Goal: Task Accomplishment & Management: Manage account settings

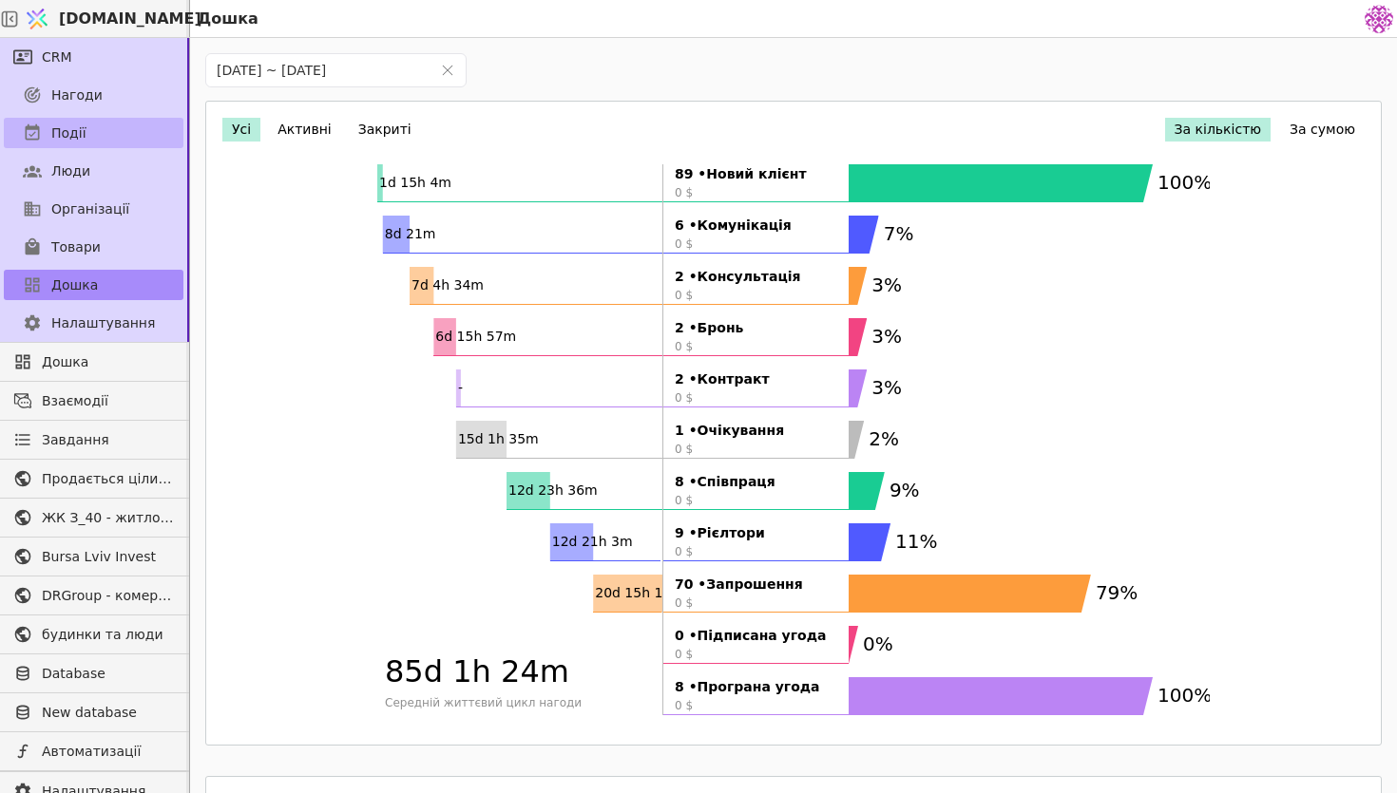
scroll to position [586, 0]
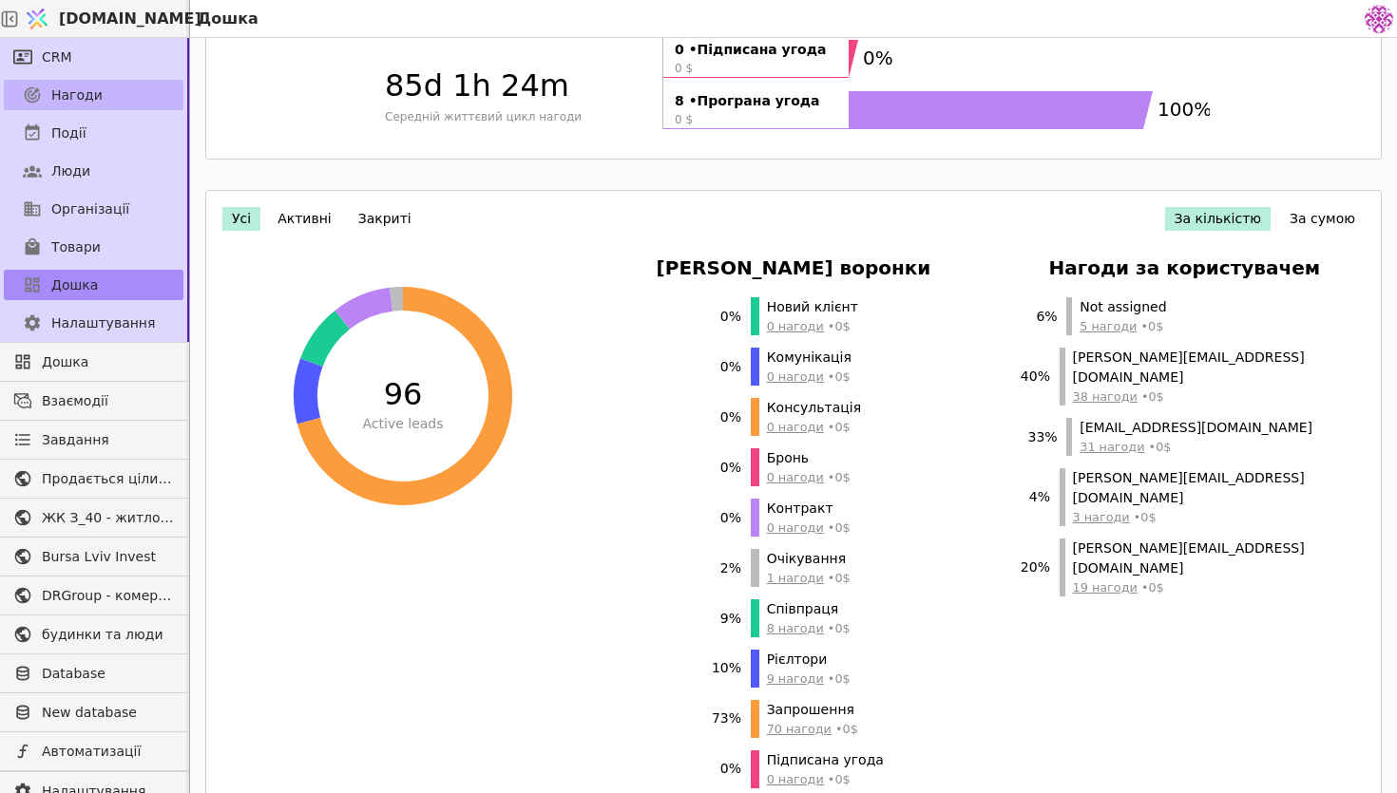
click at [68, 99] on span "Нагоди" at bounding box center [76, 96] width 51 height 20
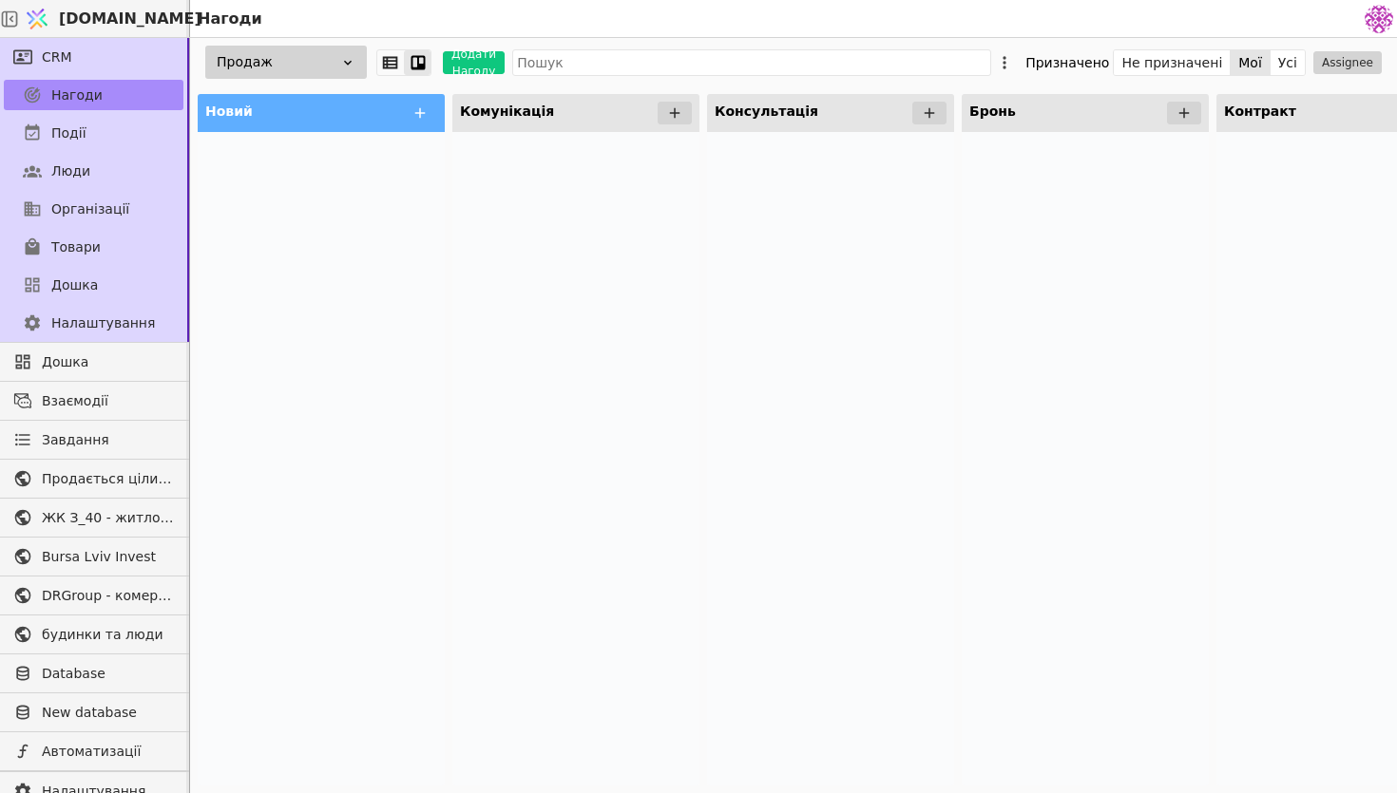
click at [322, 71] on div "Продаж" at bounding box center [286, 62] width 162 height 33
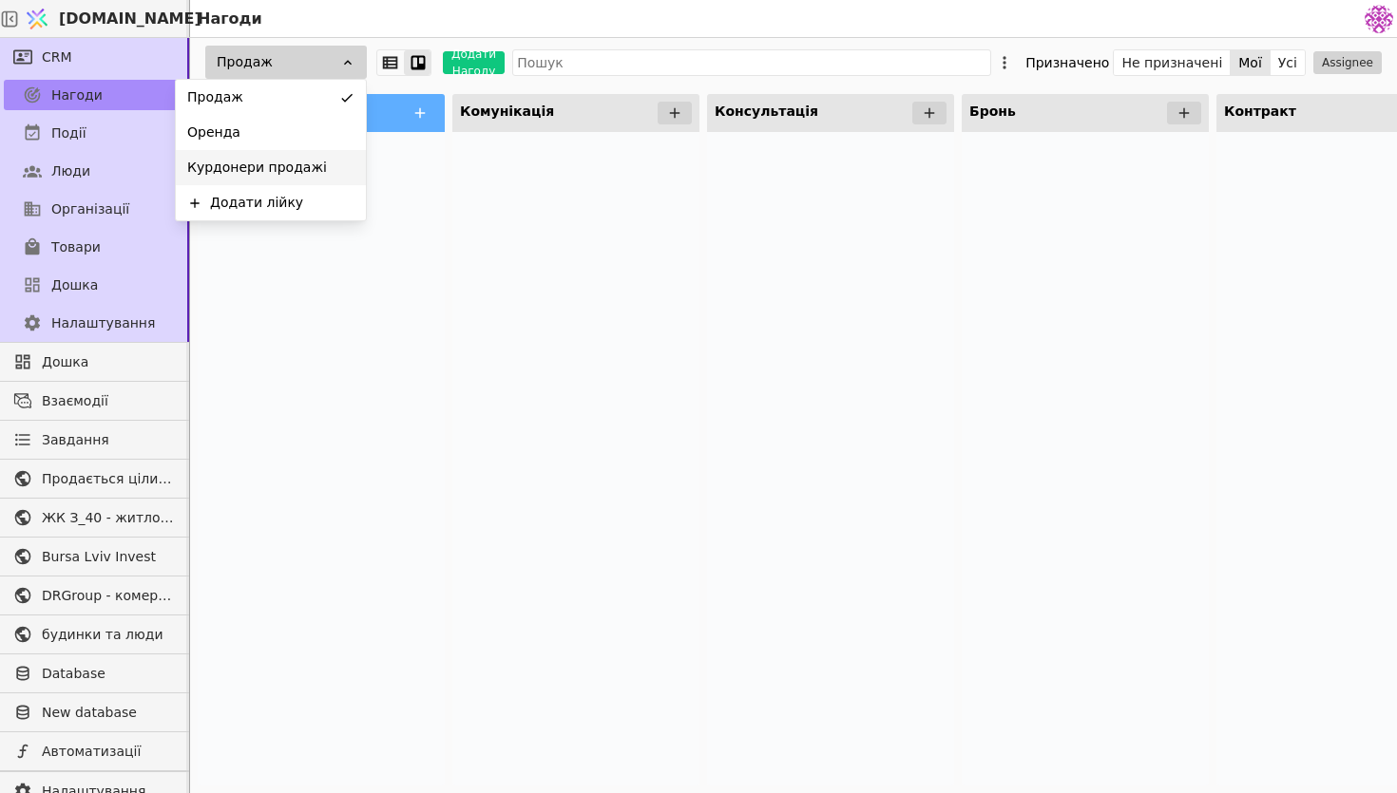
click at [303, 172] on span "Курдонери продажі" at bounding box center [257, 168] width 140 height 20
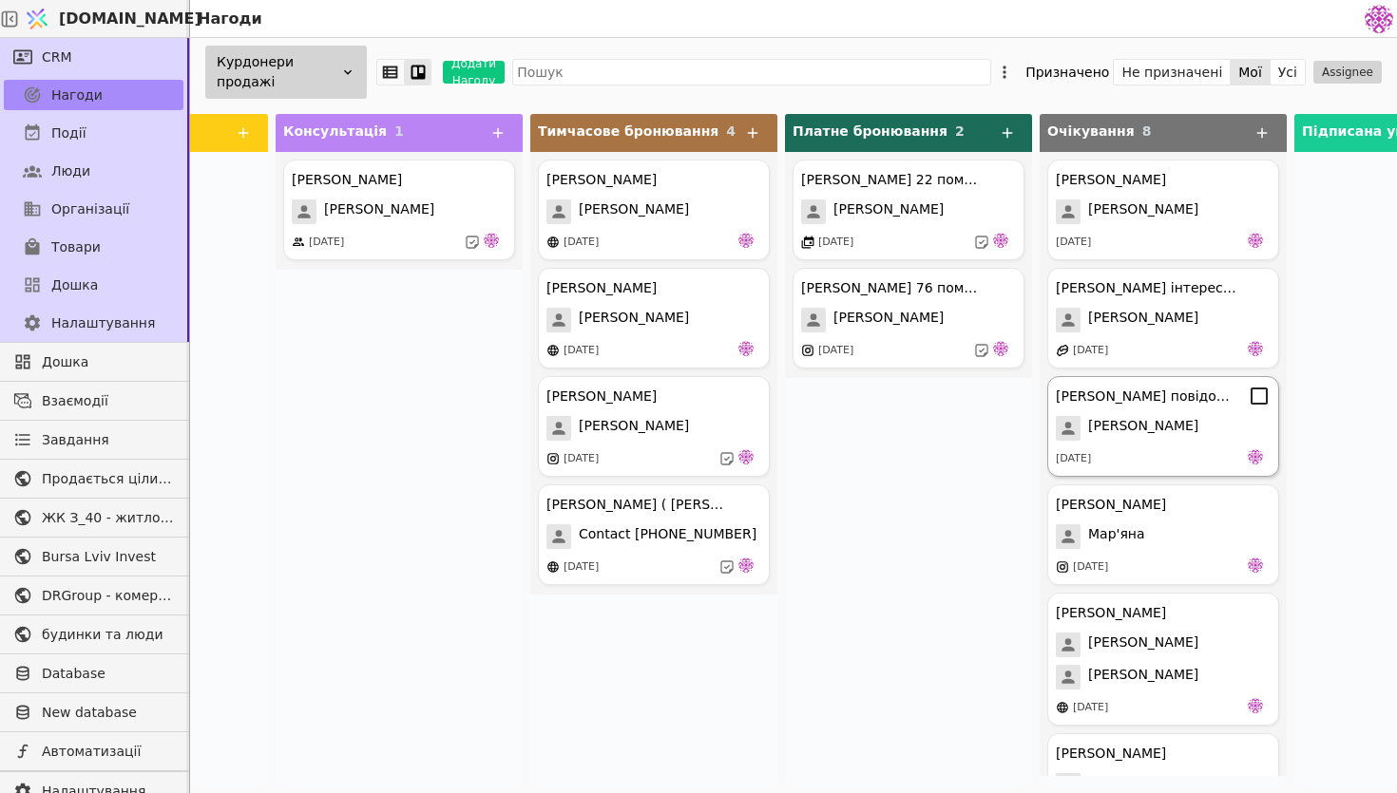
scroll to position [0, 426]
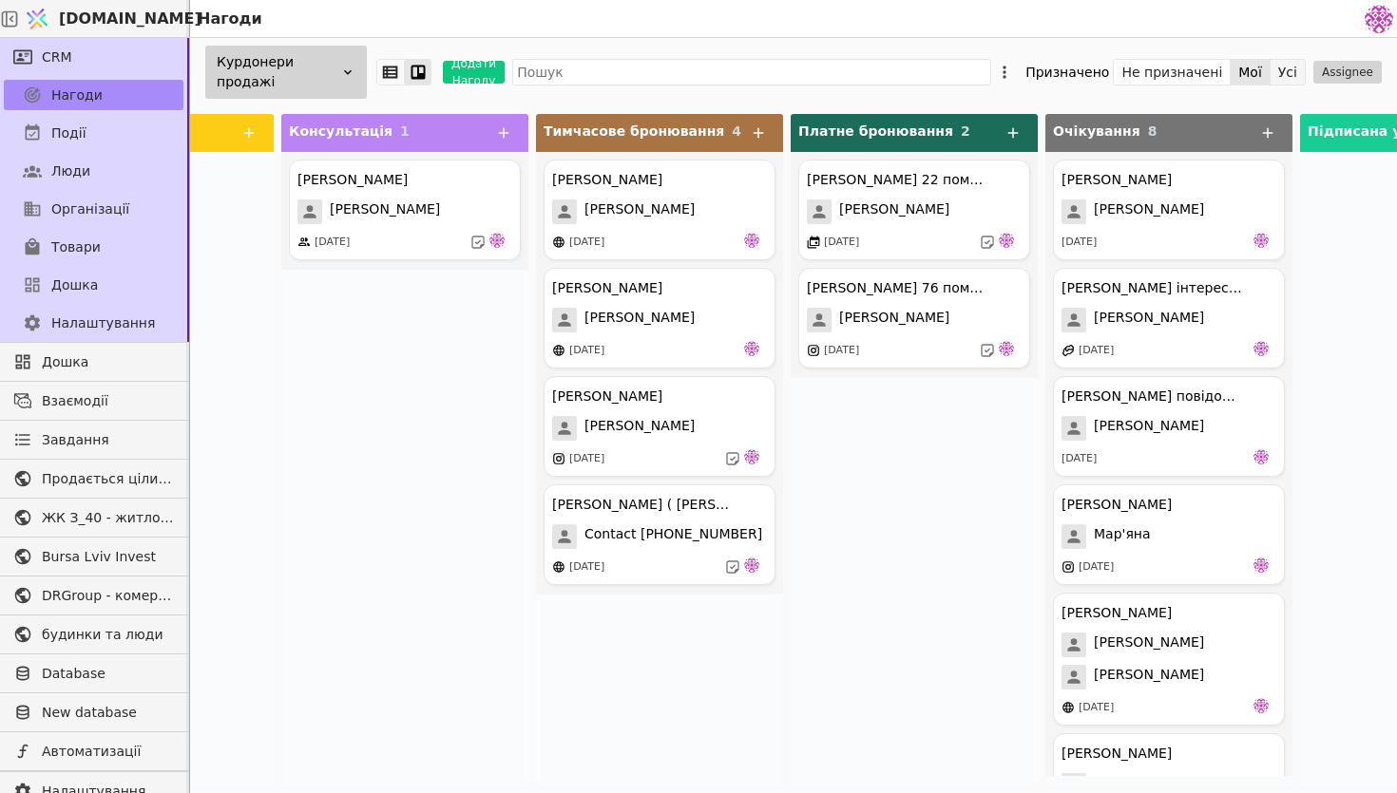
click at [1291, 71] on button "Усі" at bounding box center [1287, 72] width 34 height 27
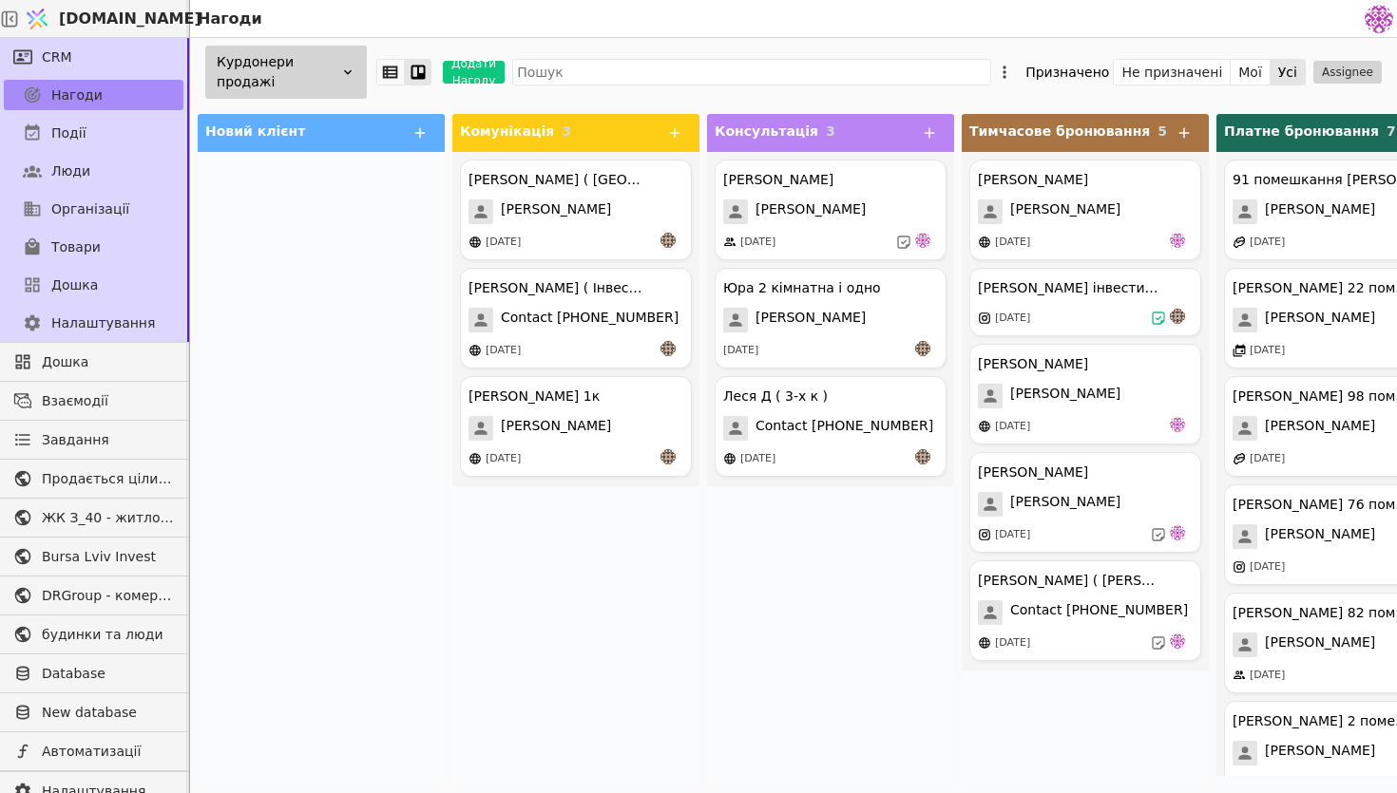
click at [342, 68] on icon at bounding box center [347, 72] width 15 height 15
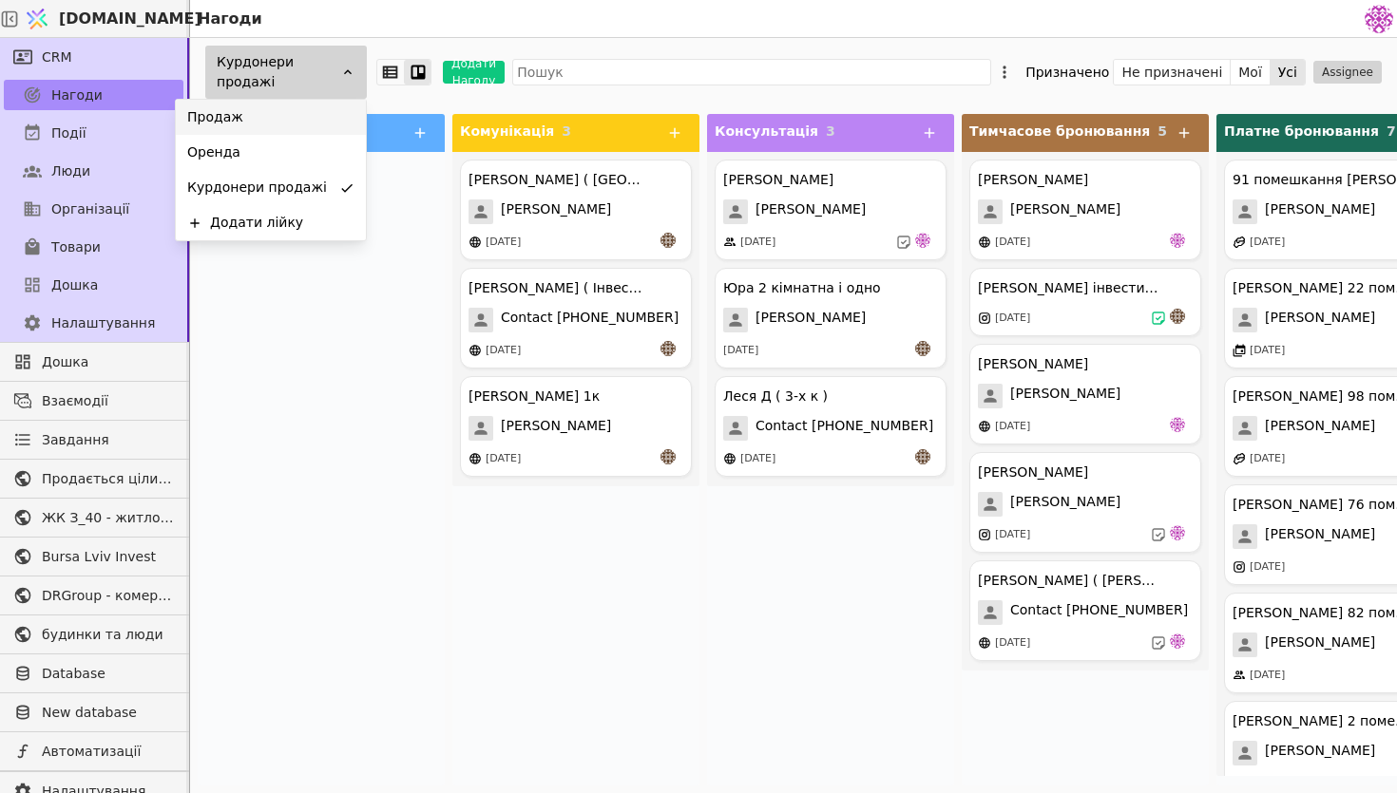
click at [318, 119] on div "Продаж" at bounding box center [271, 117] width 190 height 35
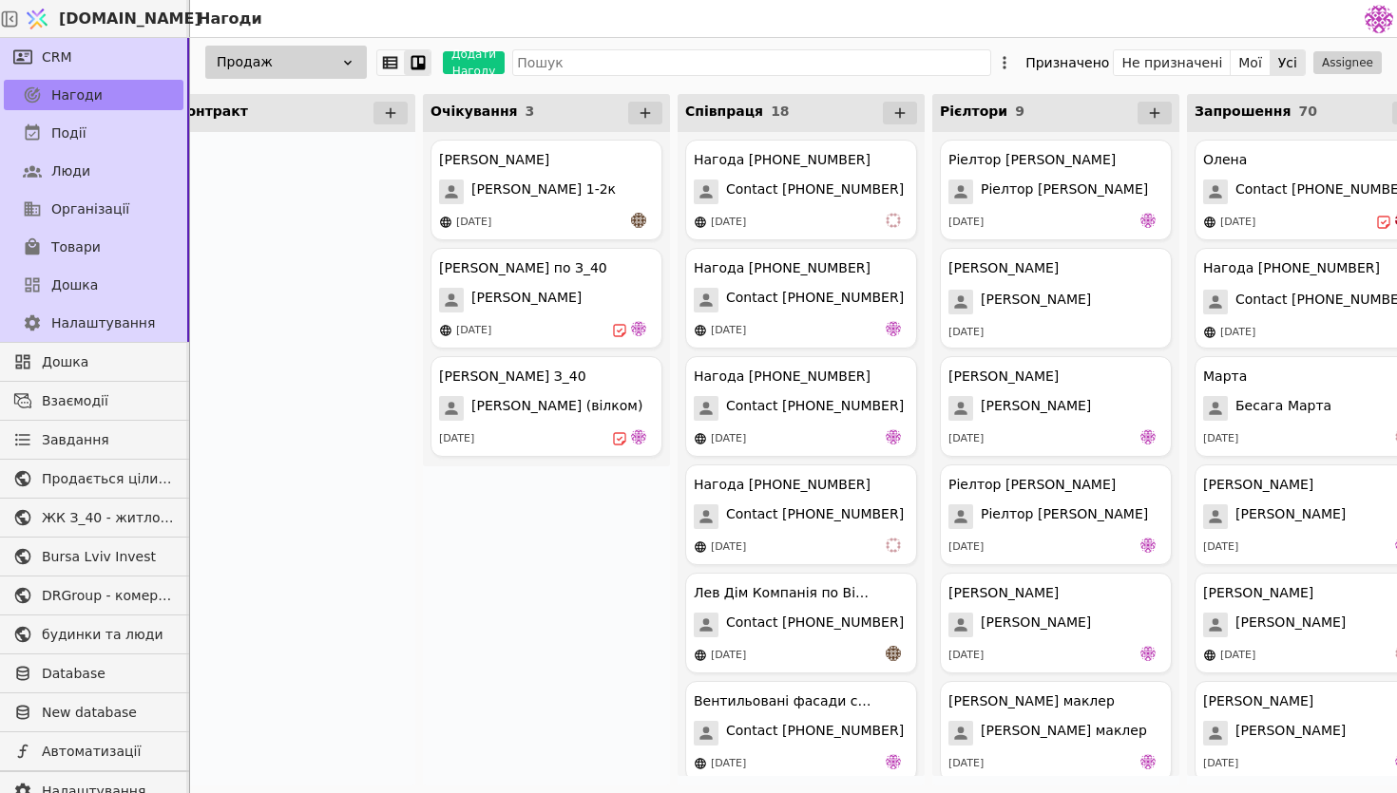
scroll to position [0, 1085]
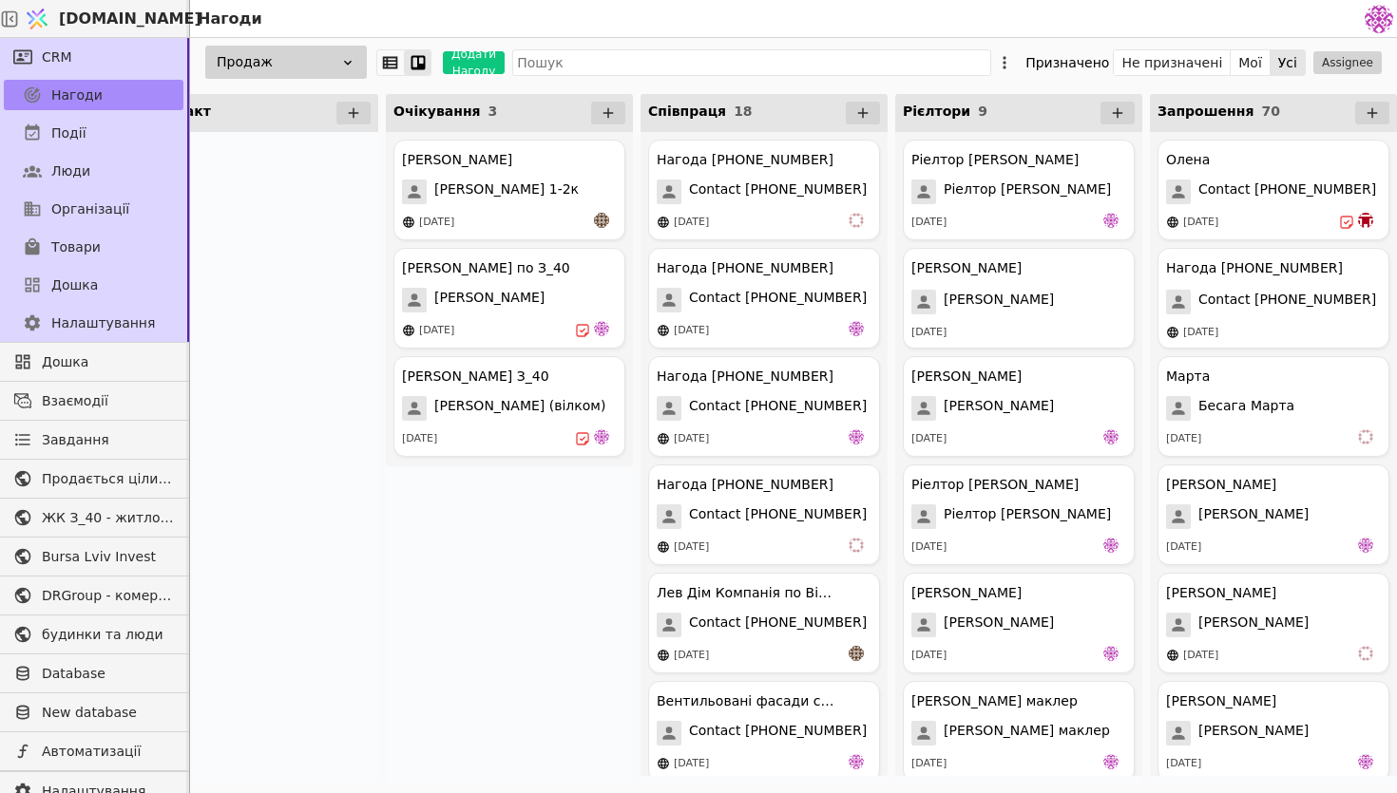
click at [292, 62] on div "Продаж" at bounding box center [286, 62] width 162 height 33
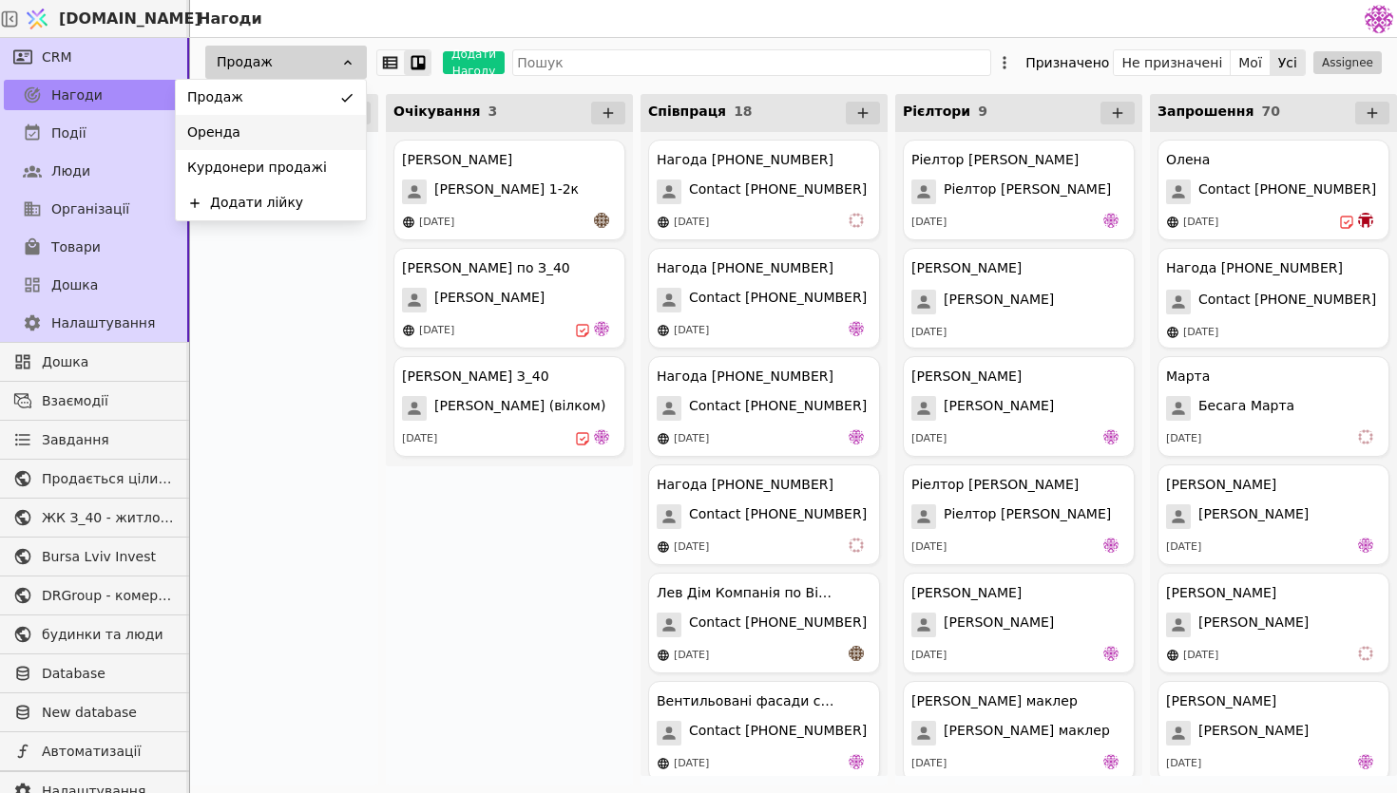
click at [306, 125] on div "Оренда" at bounding box center [271, 132] width 190 height 35
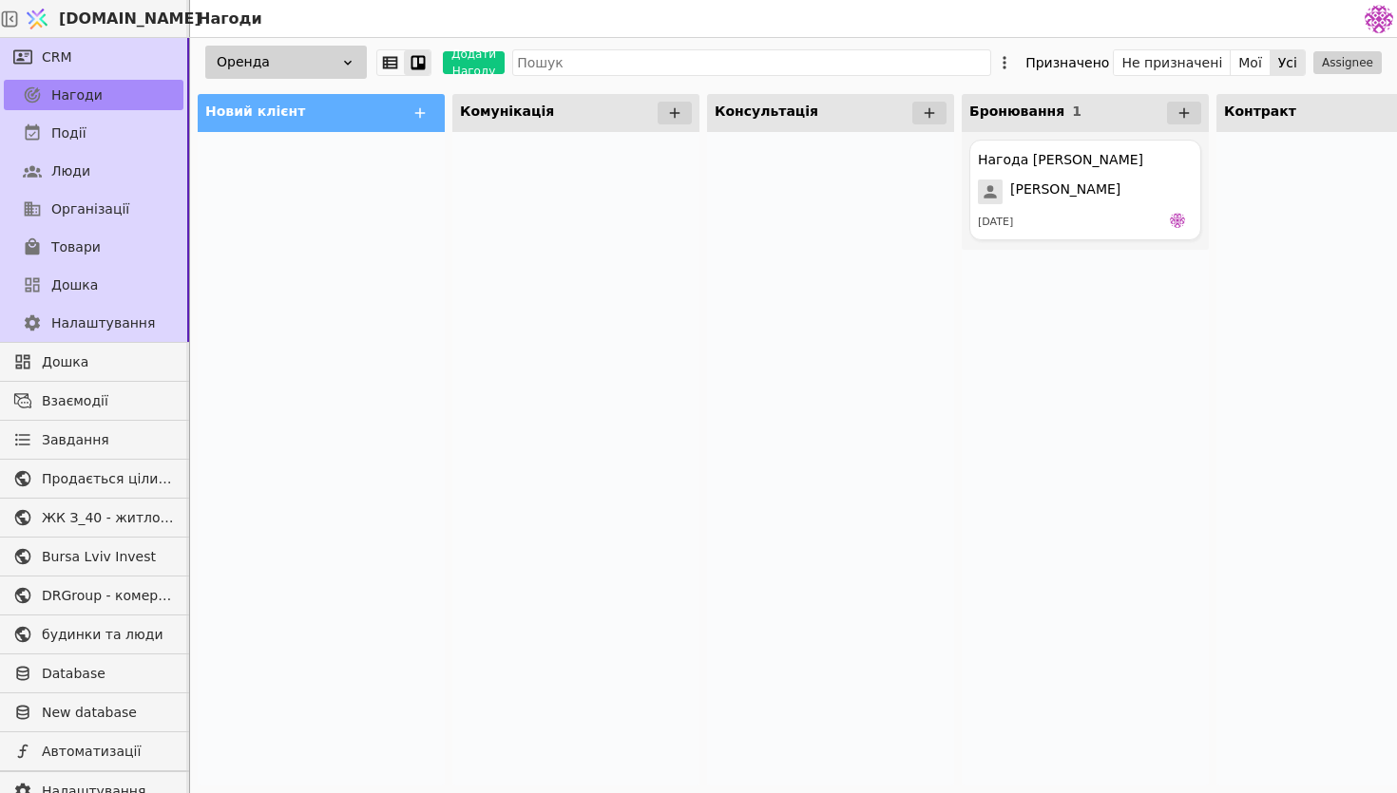
click at [343, 72] on div "Оренда" at bounding box center [286, 62] width 162 height 33
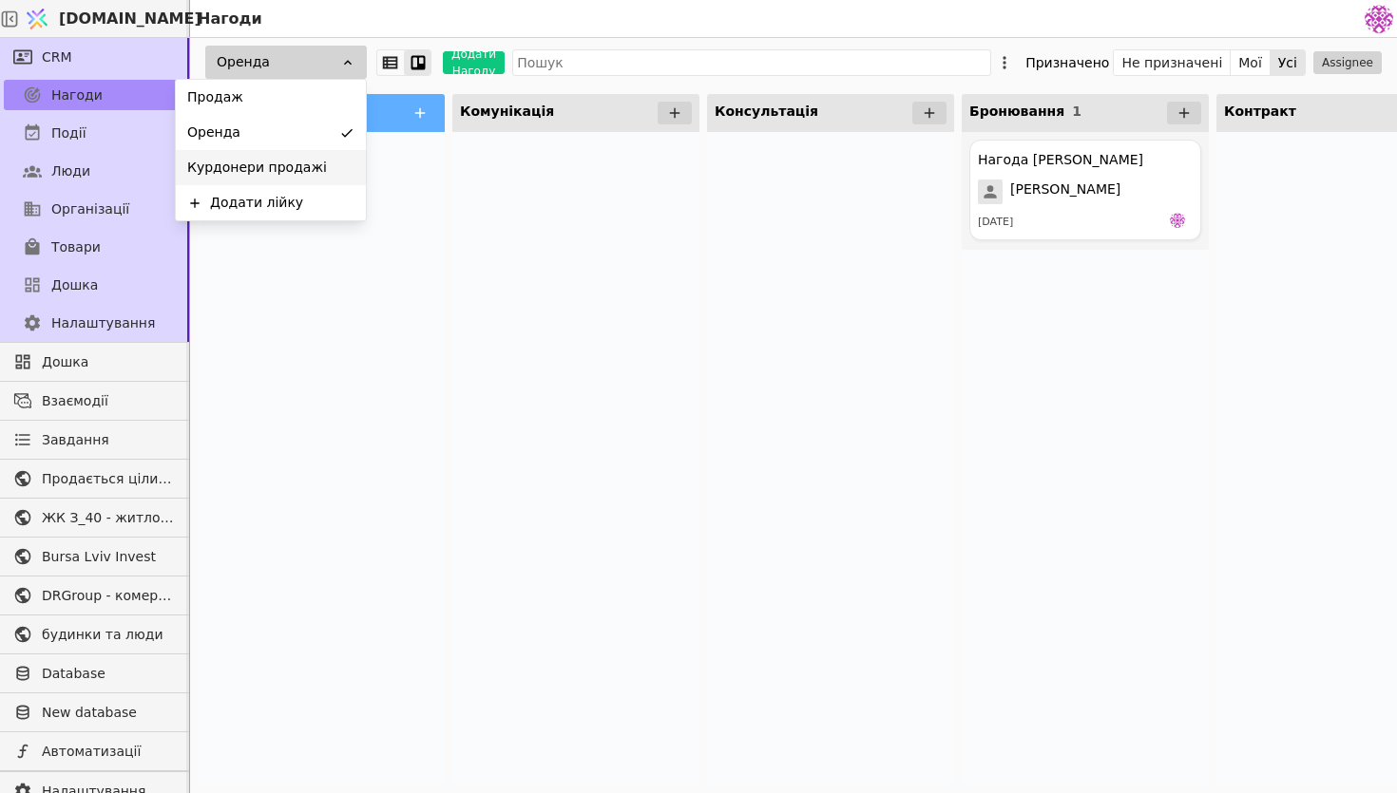
click at [329, 173] on div "Курдонери продажі" at bounding box center [271, 167] width 190 height 35
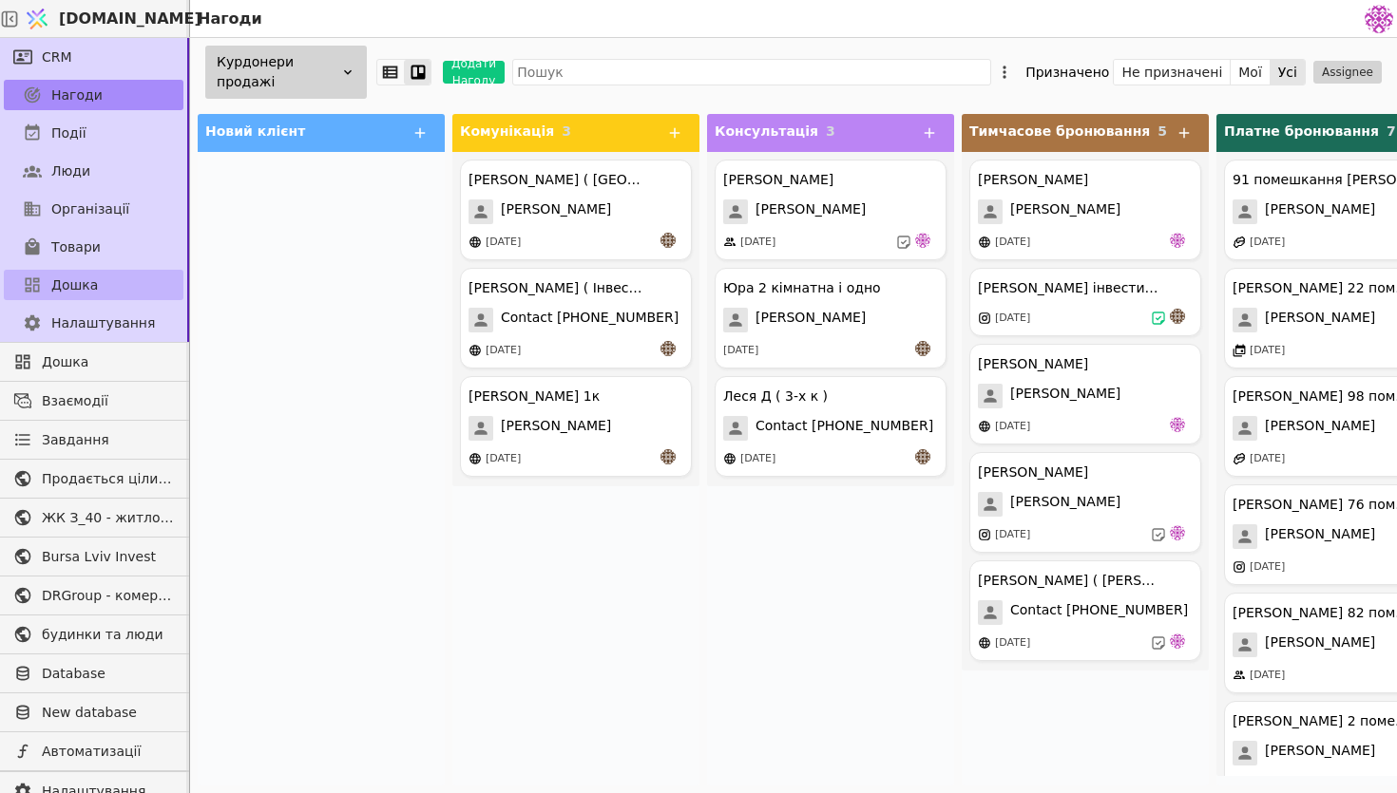
click at [114, 274] on link "Дошка" at bounding box center [94, 285] width 180 height 30
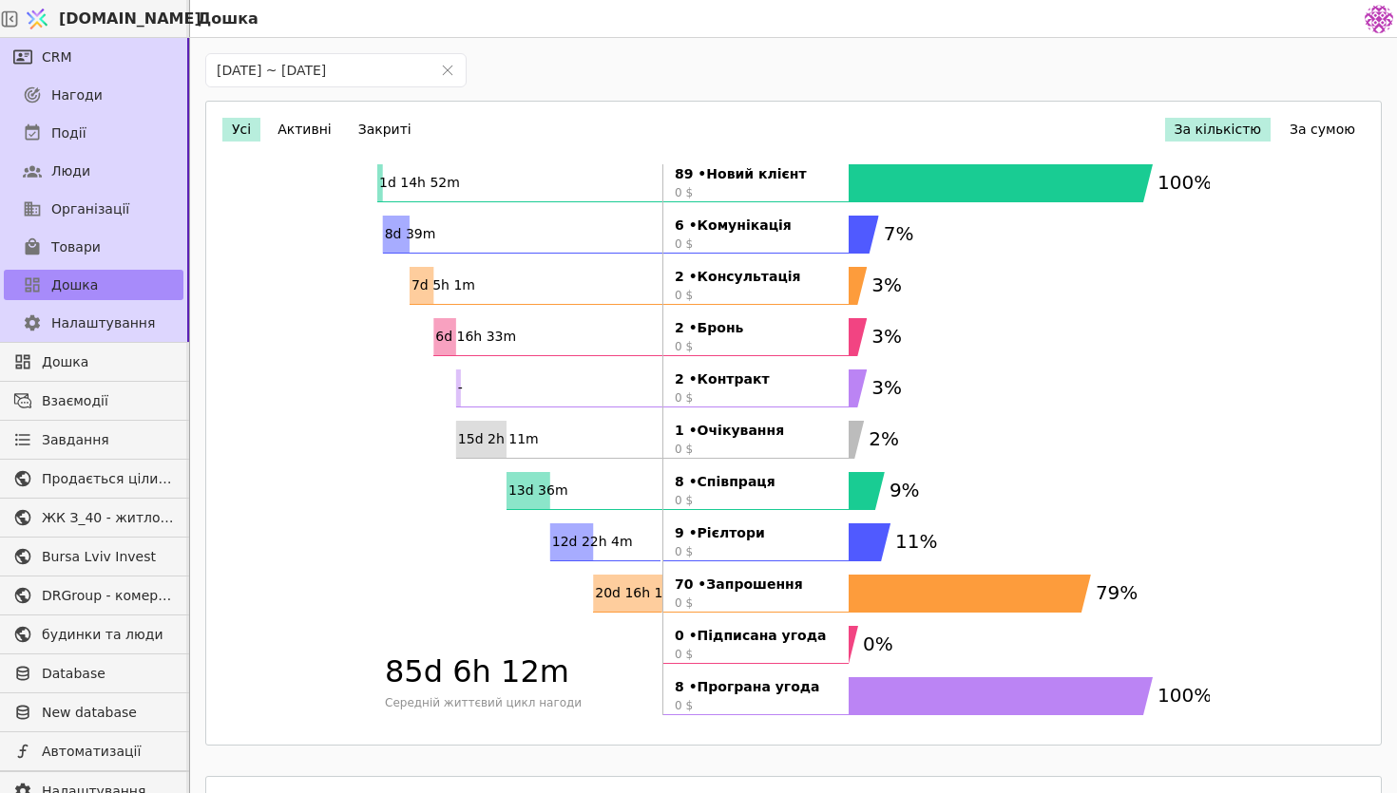
click at [1314, 124] on button "За сумою" at bounding box center [1322, 130] width 85 height 24
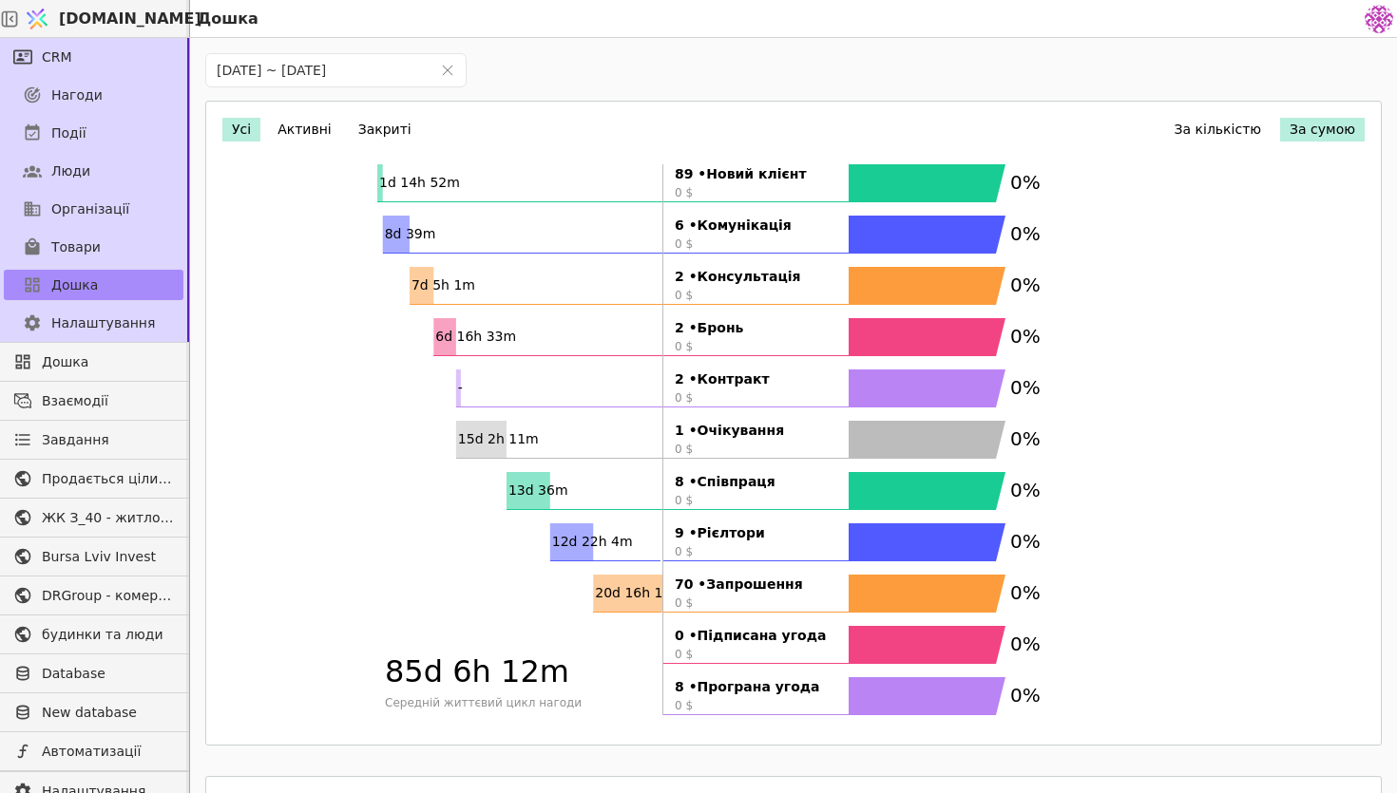
click at [1199, 124] on button "За кількістю" at bounding box center [1218, 130] width 106 height 24
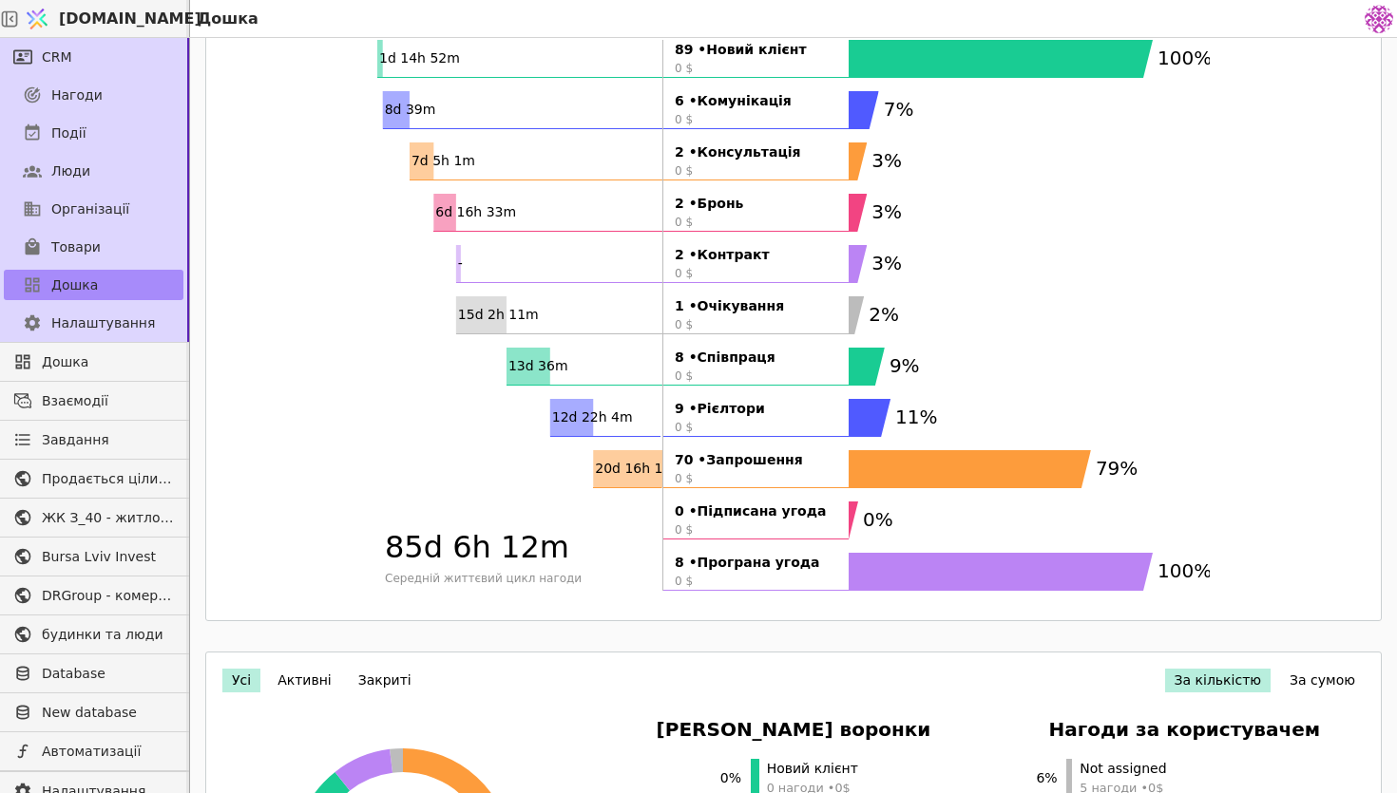
scroll to position [55, 0]
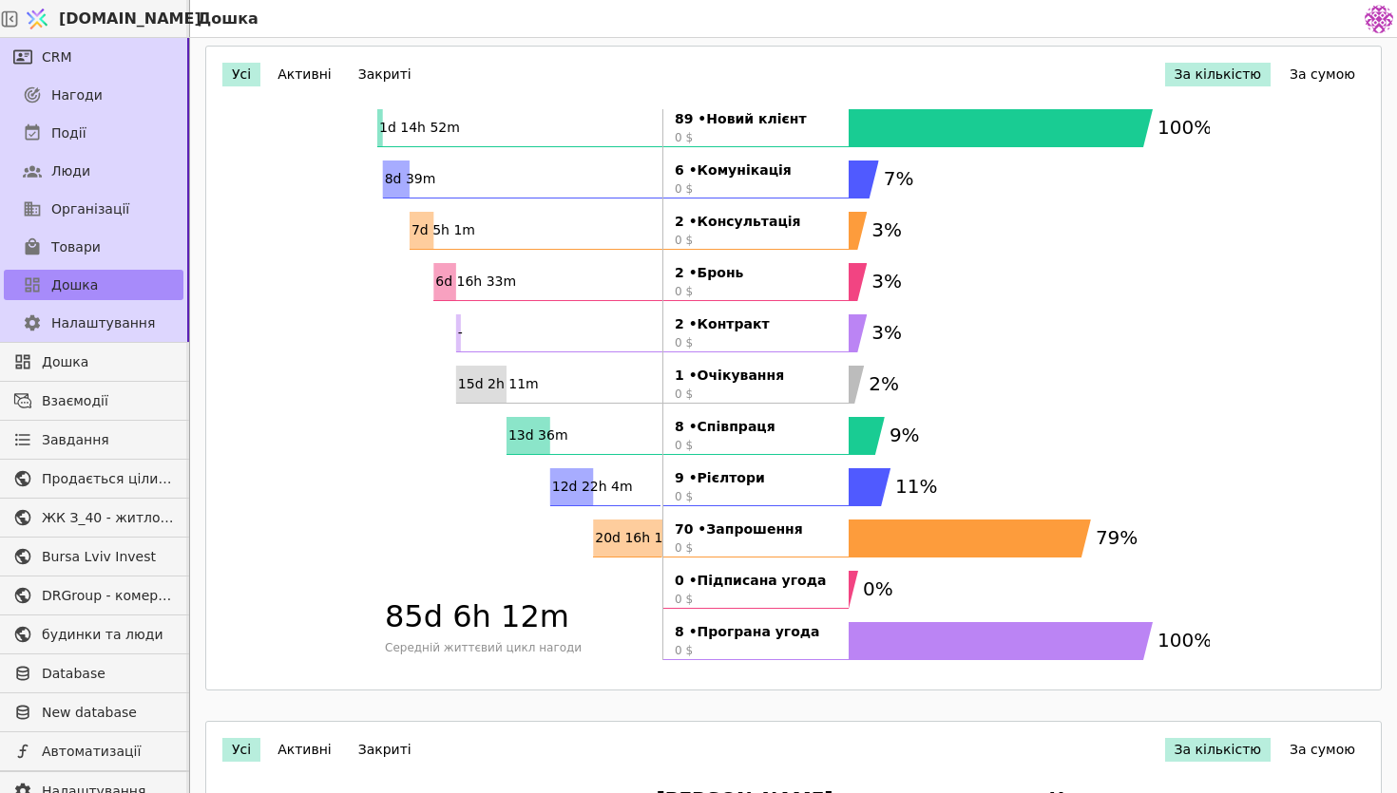
click at [321, 69] on button "Активні" at bounding box center [304, 75] width 73 height 24
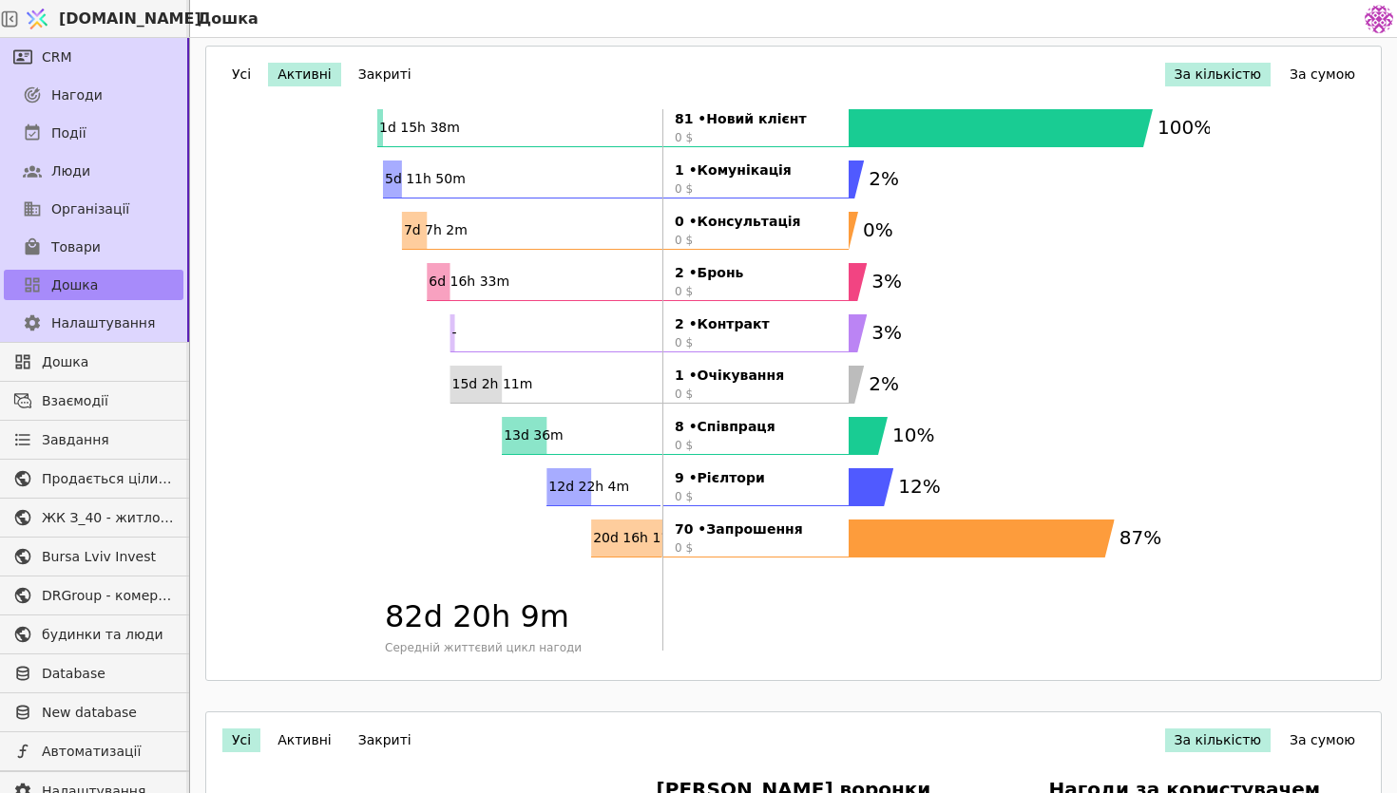
click at [219, 74] on div "Усі Активні Закриті За кількістю За сумою 1d 15h 38m 5d 11h 50m 7d 7h 2m 6d 16h…" at bounding box center [793, 363] width 1151 height 611
click at [234, 73] on button "Усі" at bounding box center [241, 75] width 38 height 24
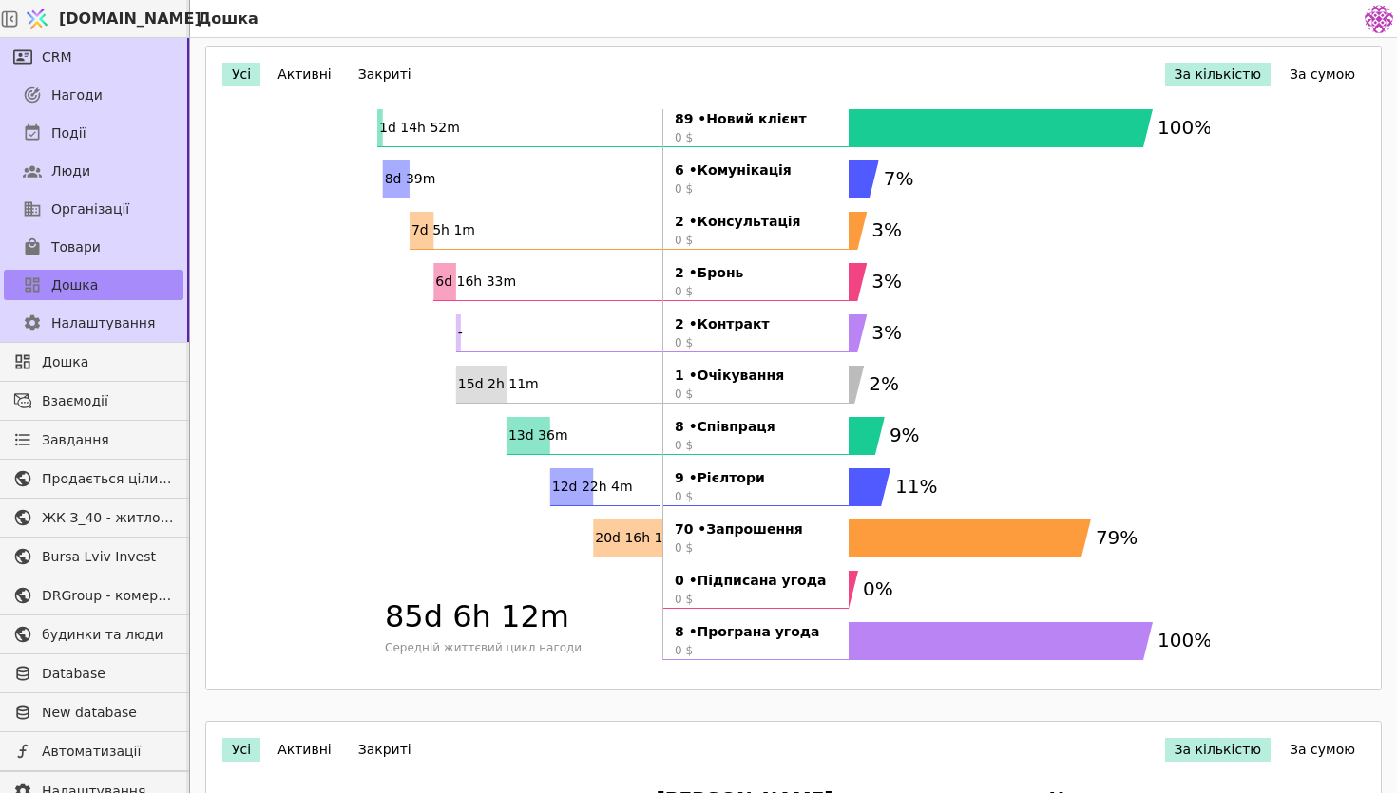
scroll to position [0, 0]
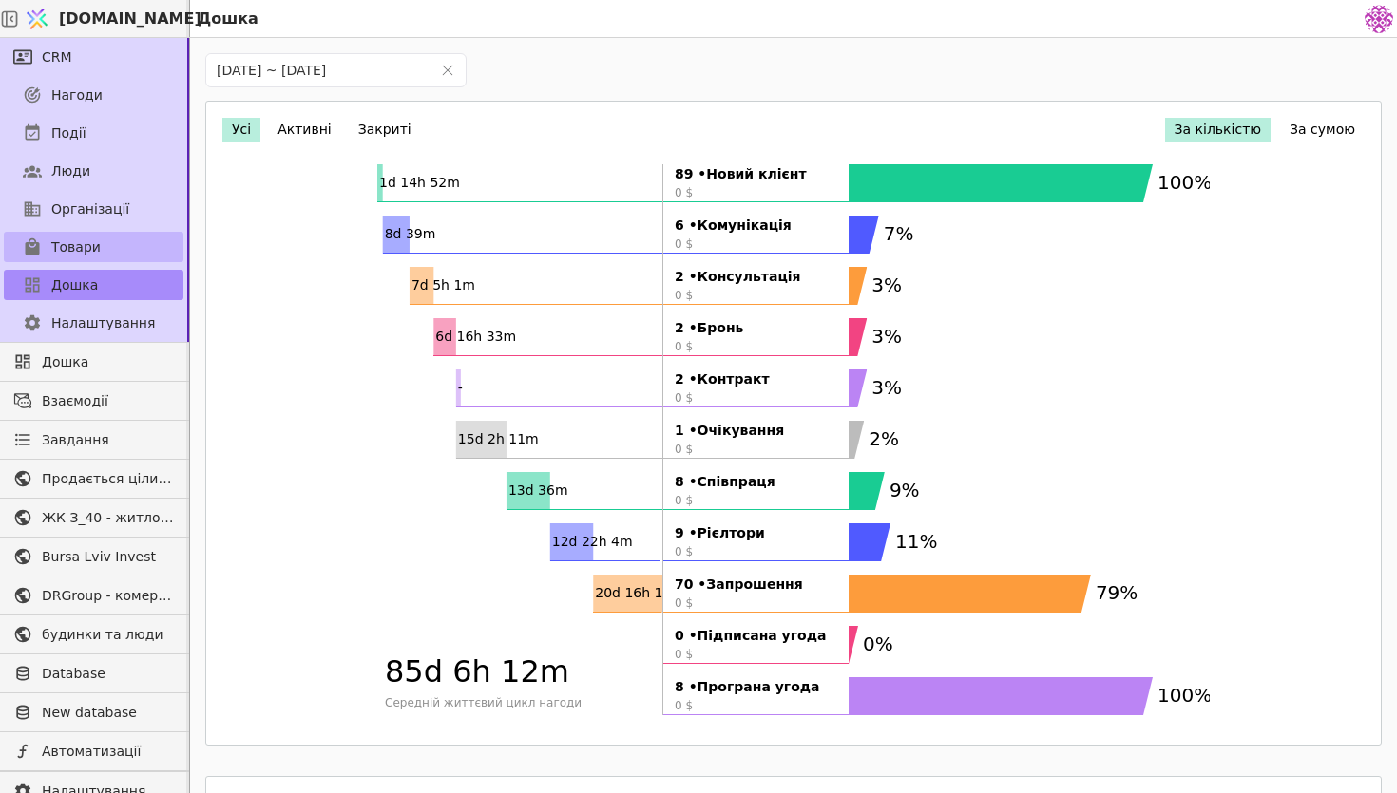
click at [80, 238] on span "Товари" at bounding box center [75, 248] width 49 height 20
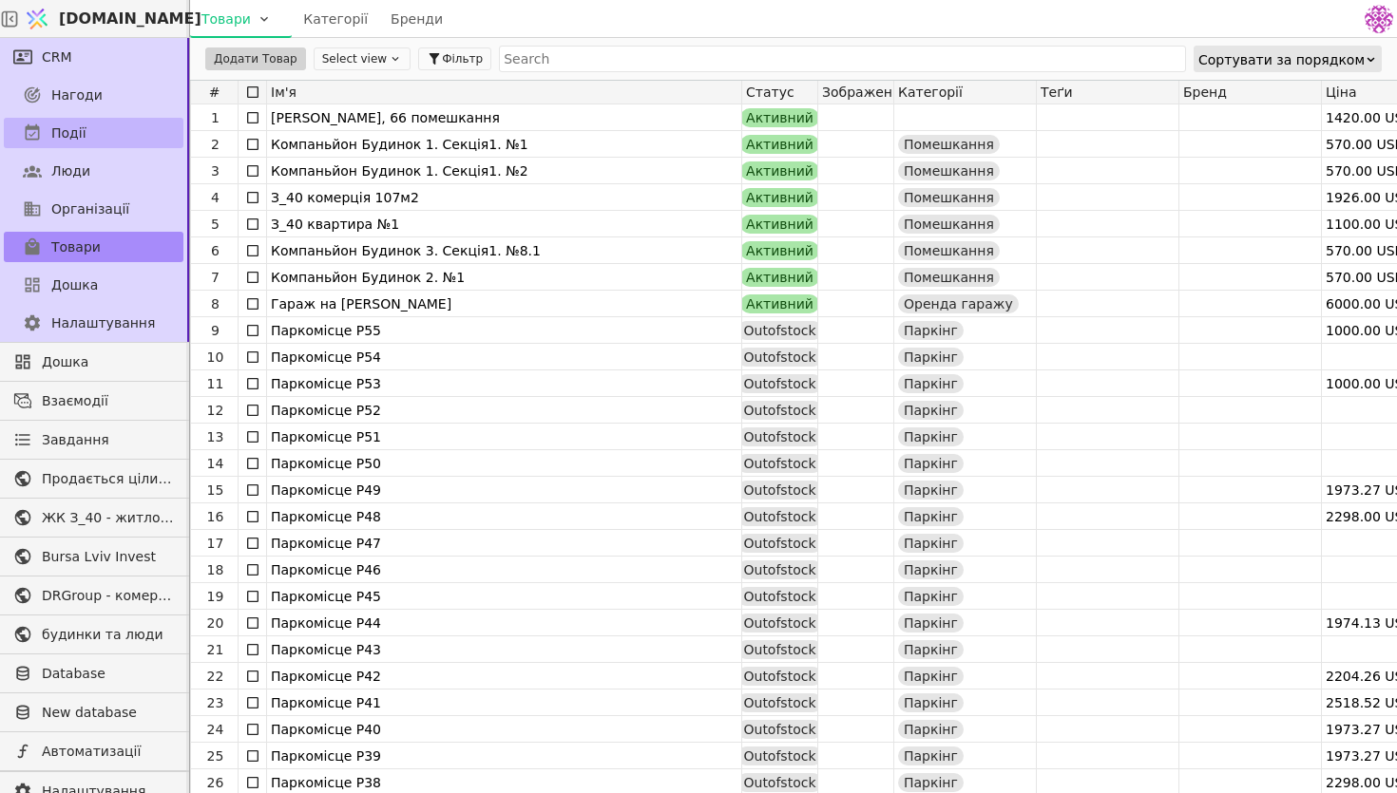
click at [51, 145] on link "Події" at bounding box center [94, 133] width 180 height 30
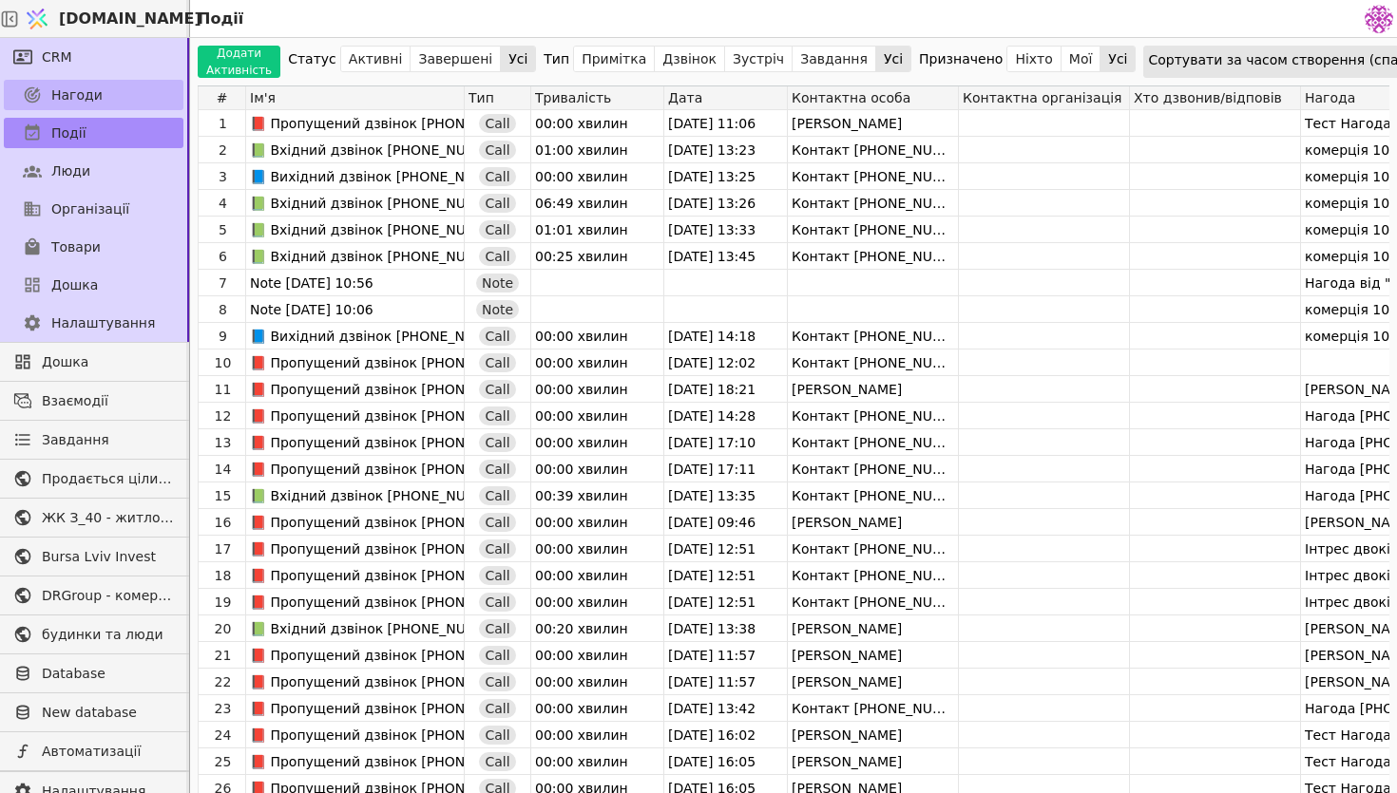
click at [114, 92] on link "Нагоди" at bounding box center [94, 95] width 180 height 30
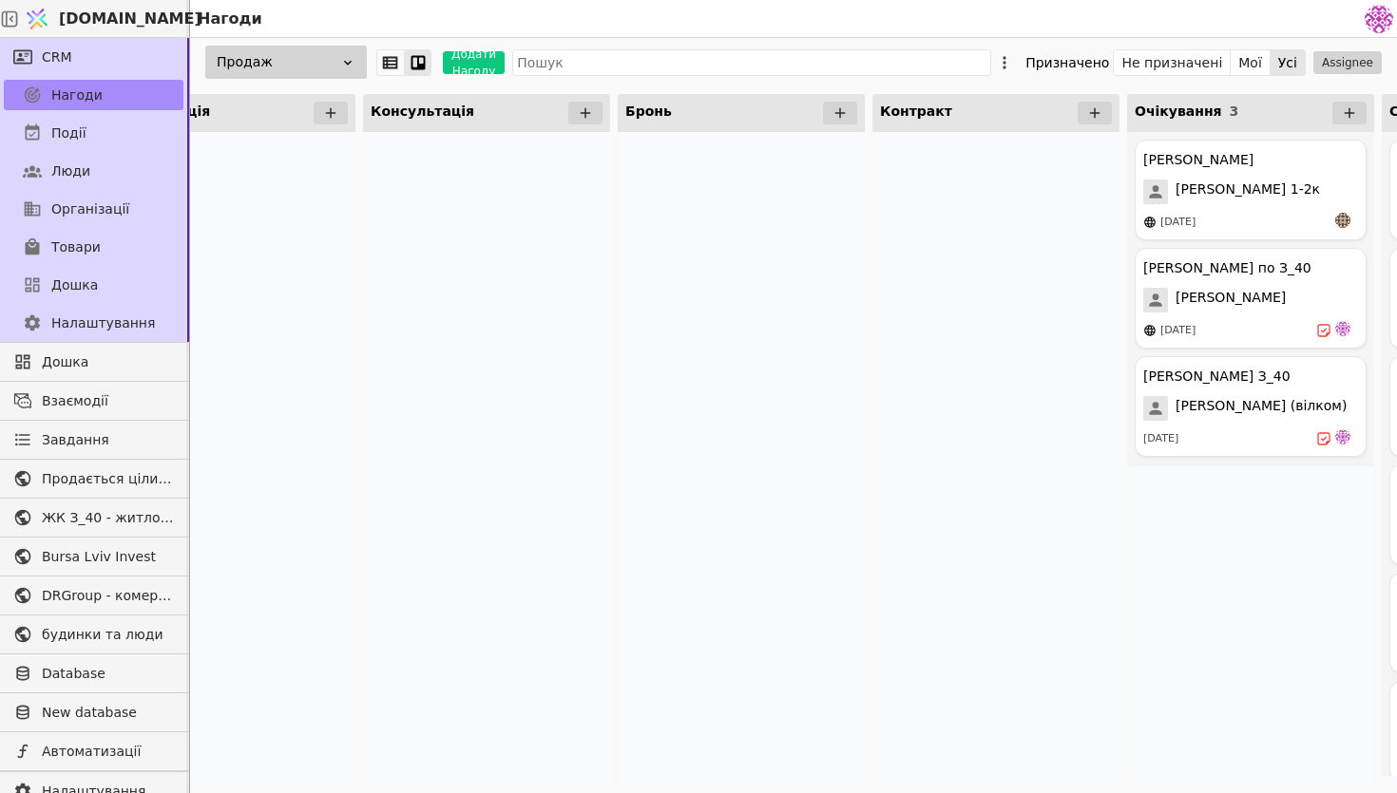
scroll to position [0, 367]
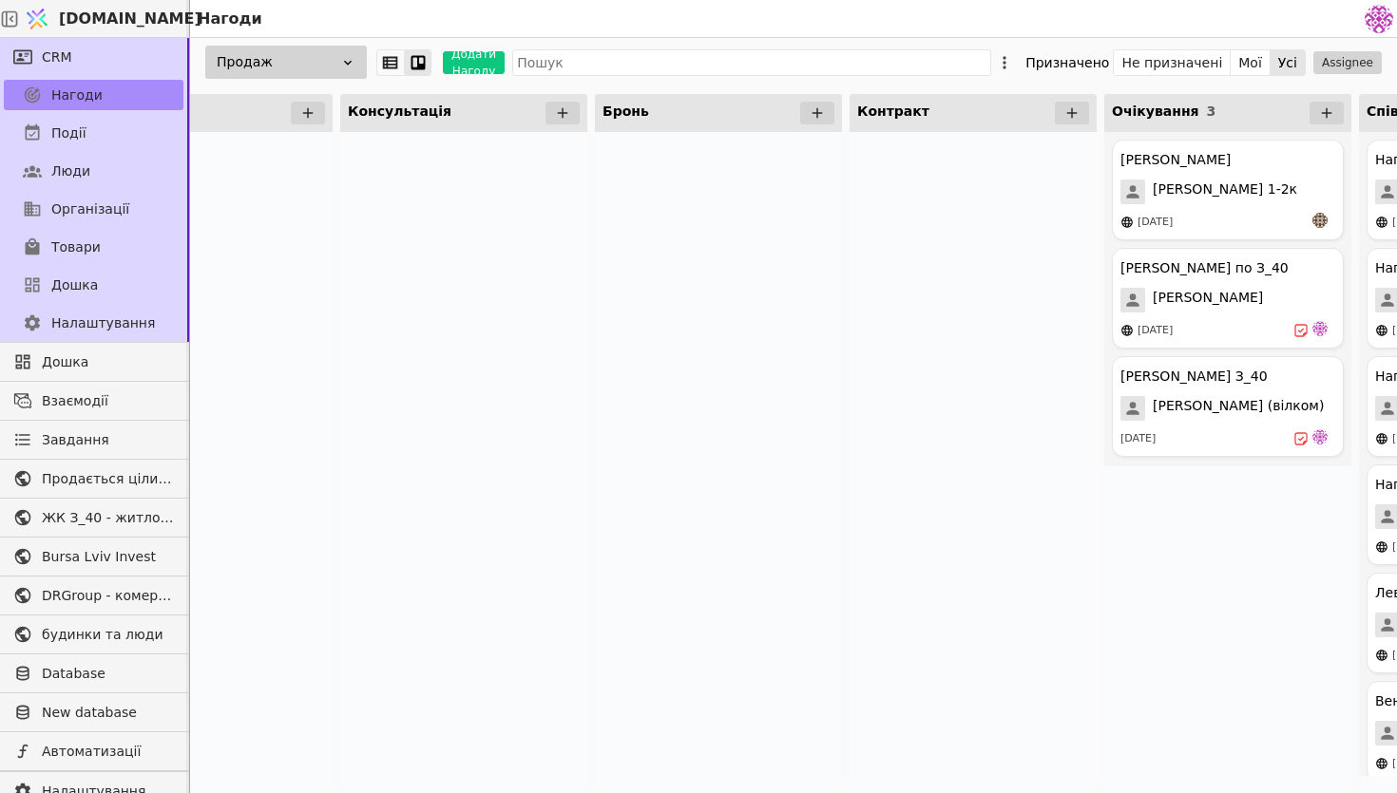
click at [335, 57] on div "Продаж" at bounding box center [286, 62] width 162 height 33
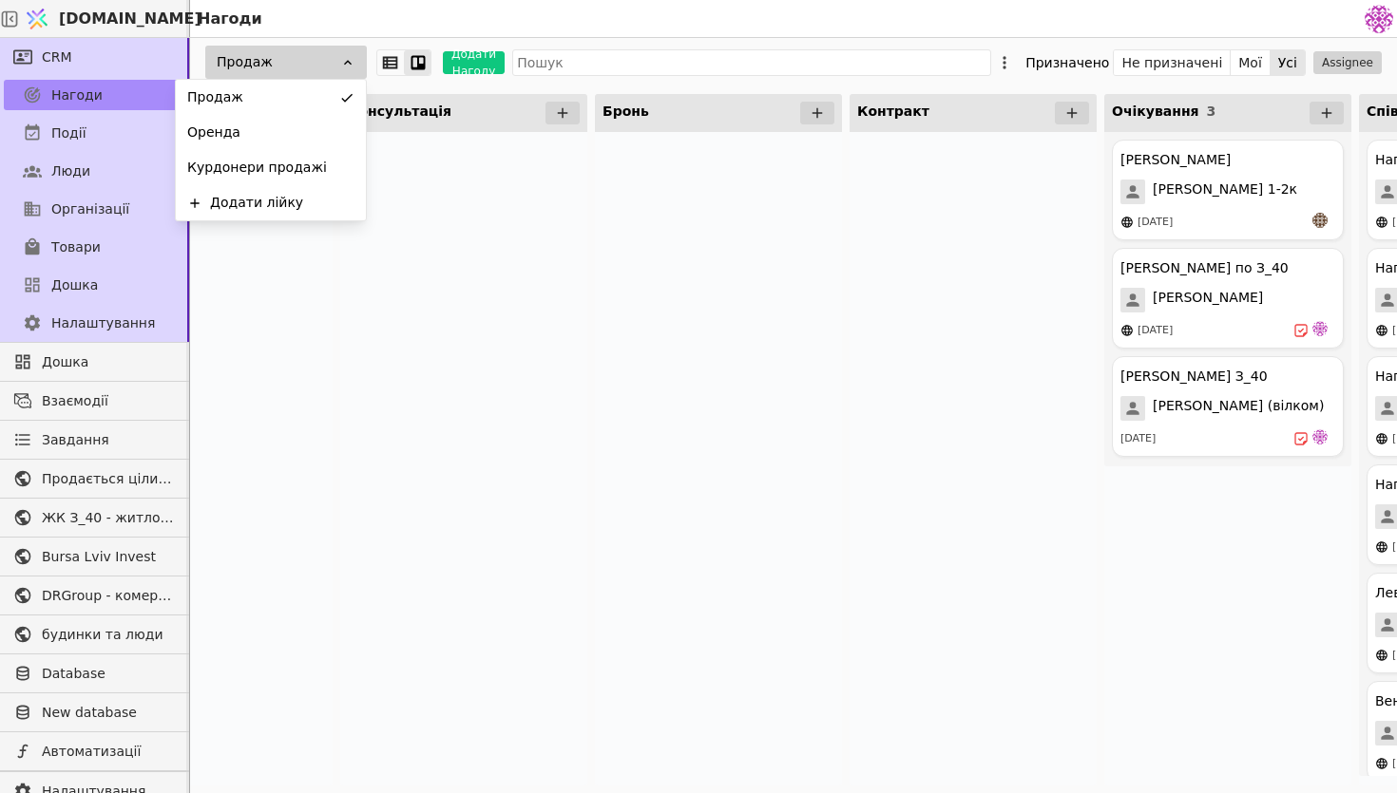
click at [726, 410] on div at bounding box center [718, 459] width 247 height 654
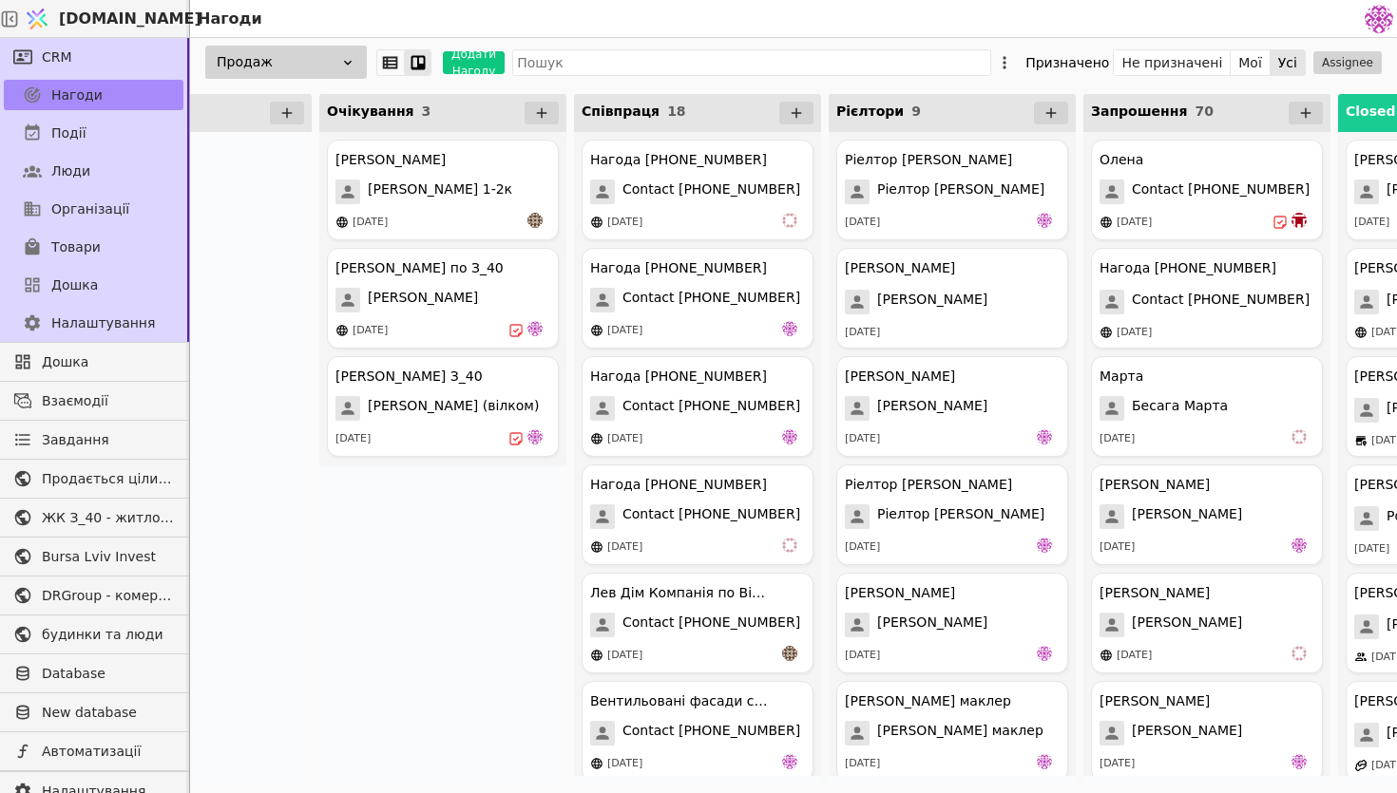
scroll to position [0, 1154]
click at [1178, 230] on div "[DATE]" at bounding box center [1203, 222] width 215 height 19
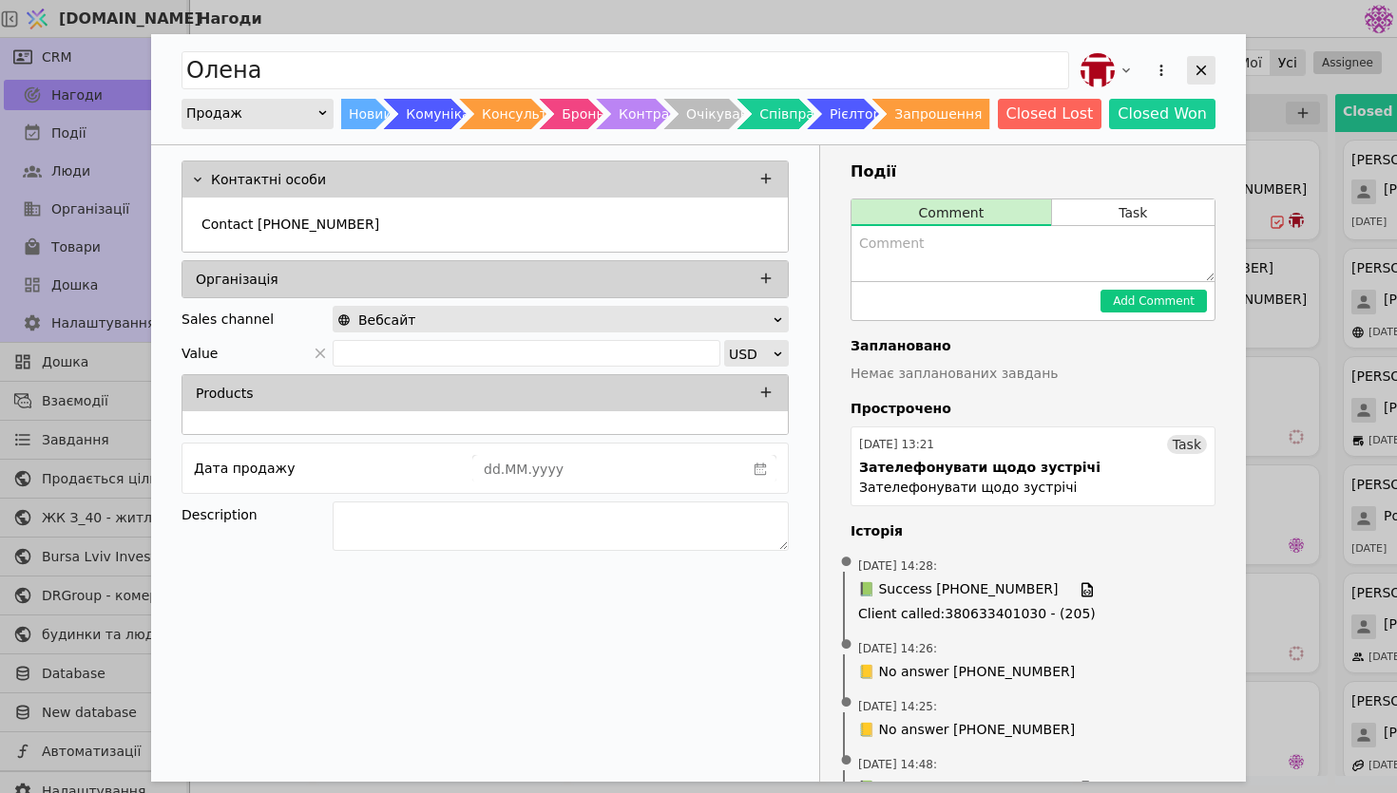
click at [1198, 81] on div "Add Opportunity" at bounding box center [1201, 70] width 29 height 29
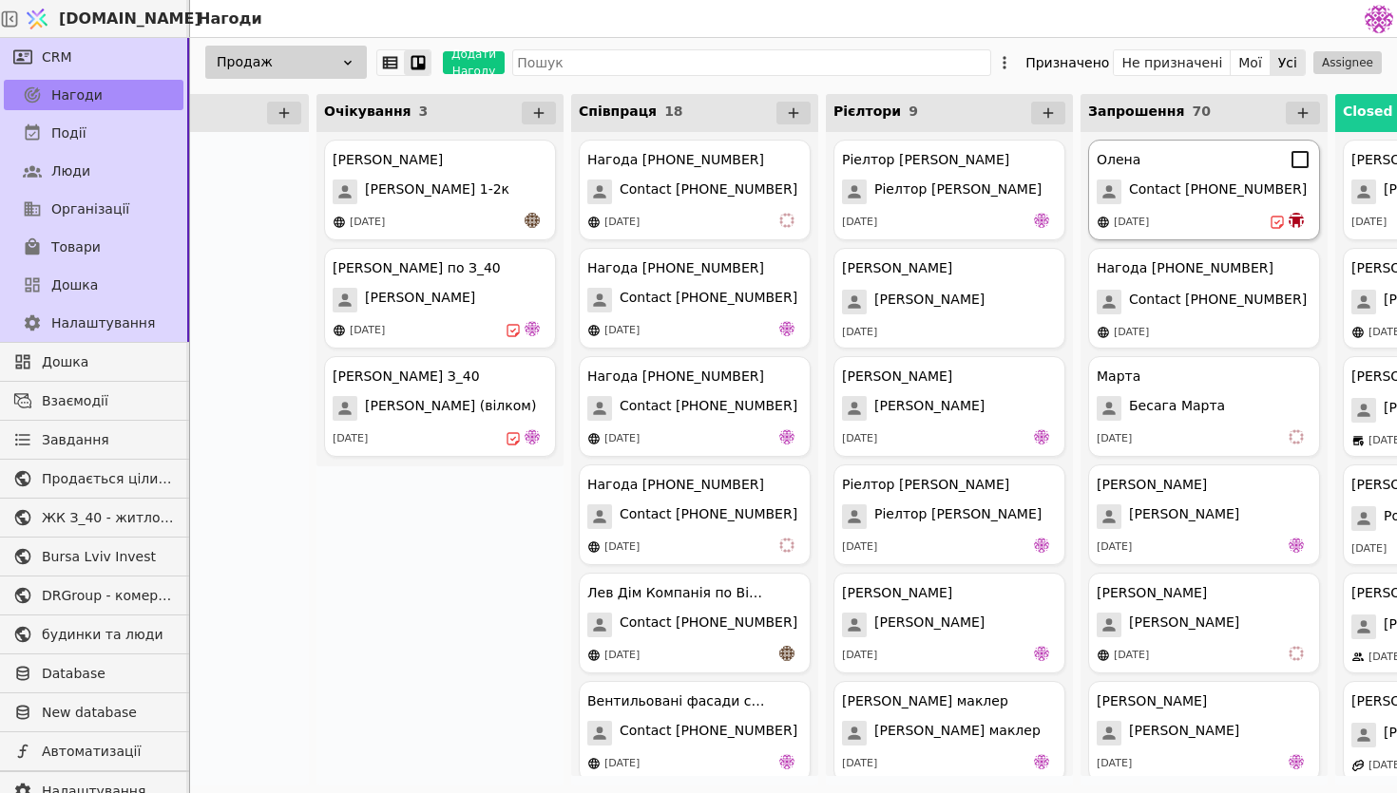
click at [1297, 162] on icon at bounding box center [1299, 159] width 23 height 23
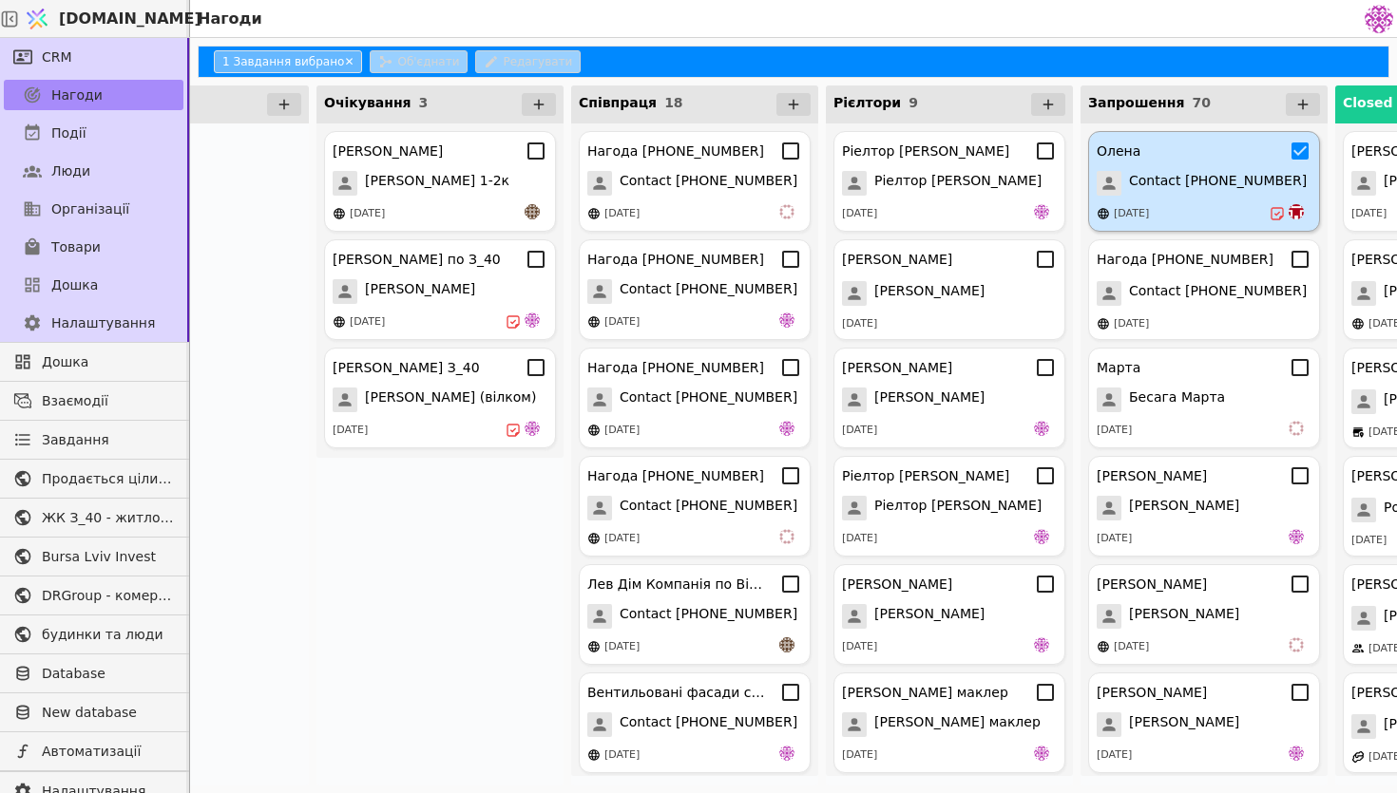
click at [1297, 162] on div "[PERSON_NAME] Contact [PHONE_NUMBER] [DATE]" at bounding box center [1204, 181] width 232 height 101
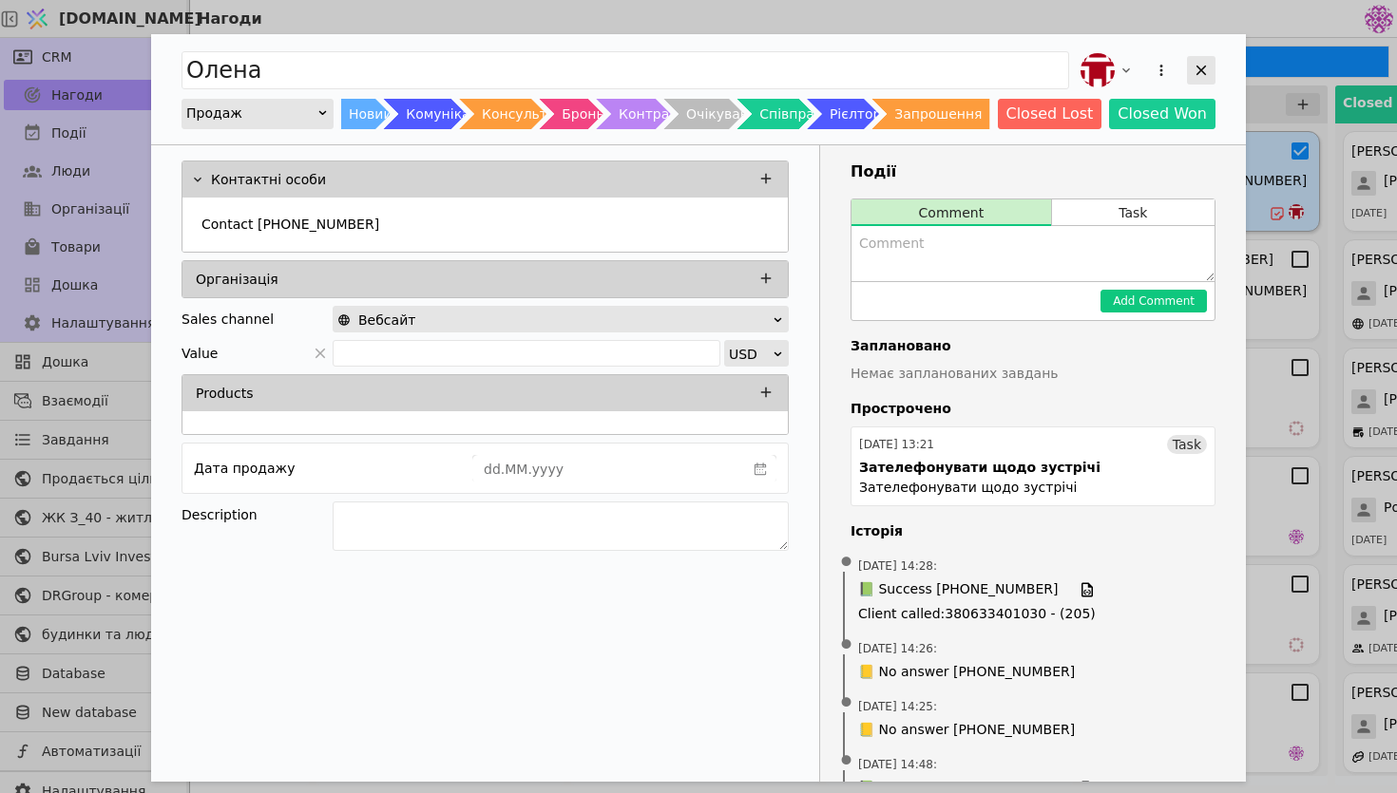
click at [1206, 65] on icon "Add Opportunity" at bounding box center [1200, 70] width 17 height 17
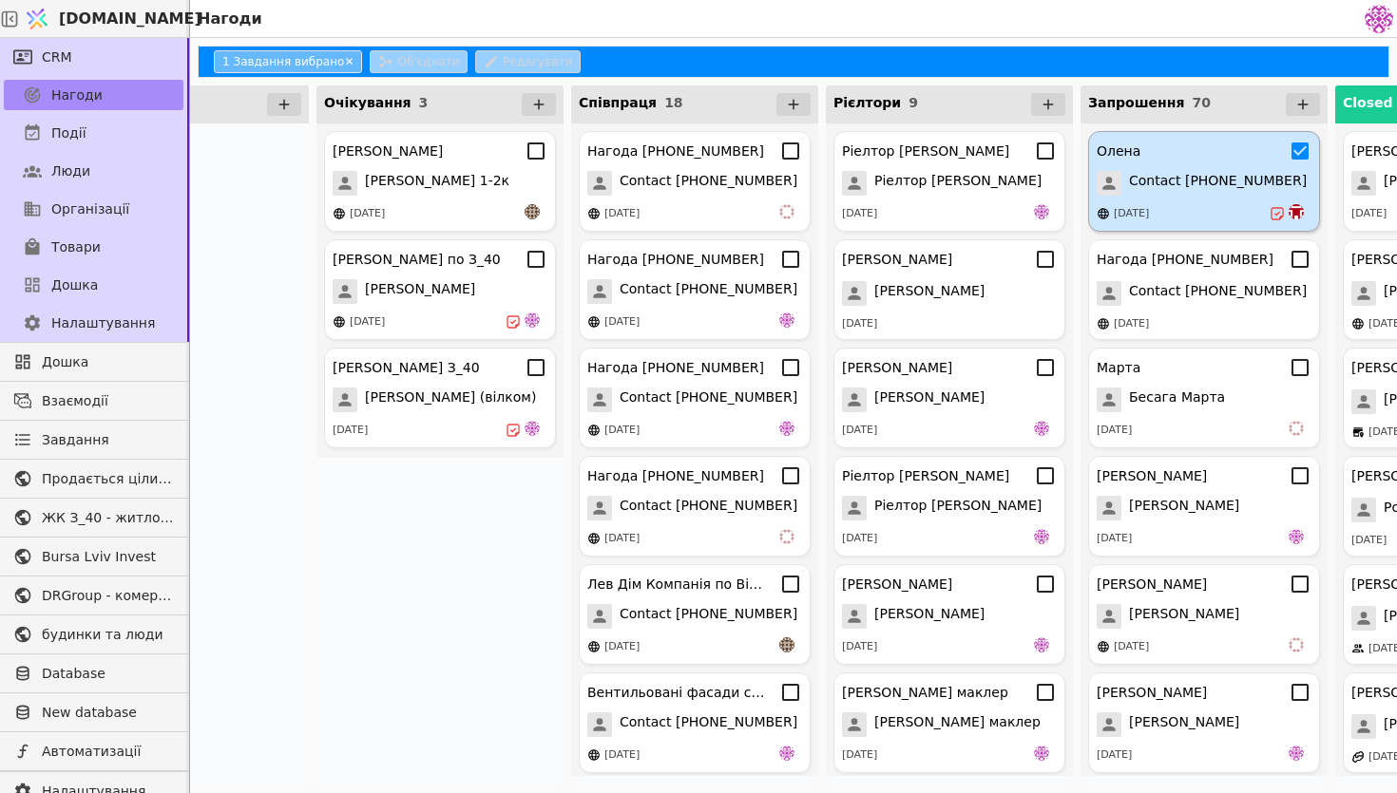
click at [1331, 159] on div "Новий Комунікація Консультація Бронь Контракт Очікування 3 [PERSON_NAME] курдон…" at bounding box center [440, 435] width 2808 height 715
click at [1301, 147] on icon at bounding box center [1299, 151] width 17 height 17
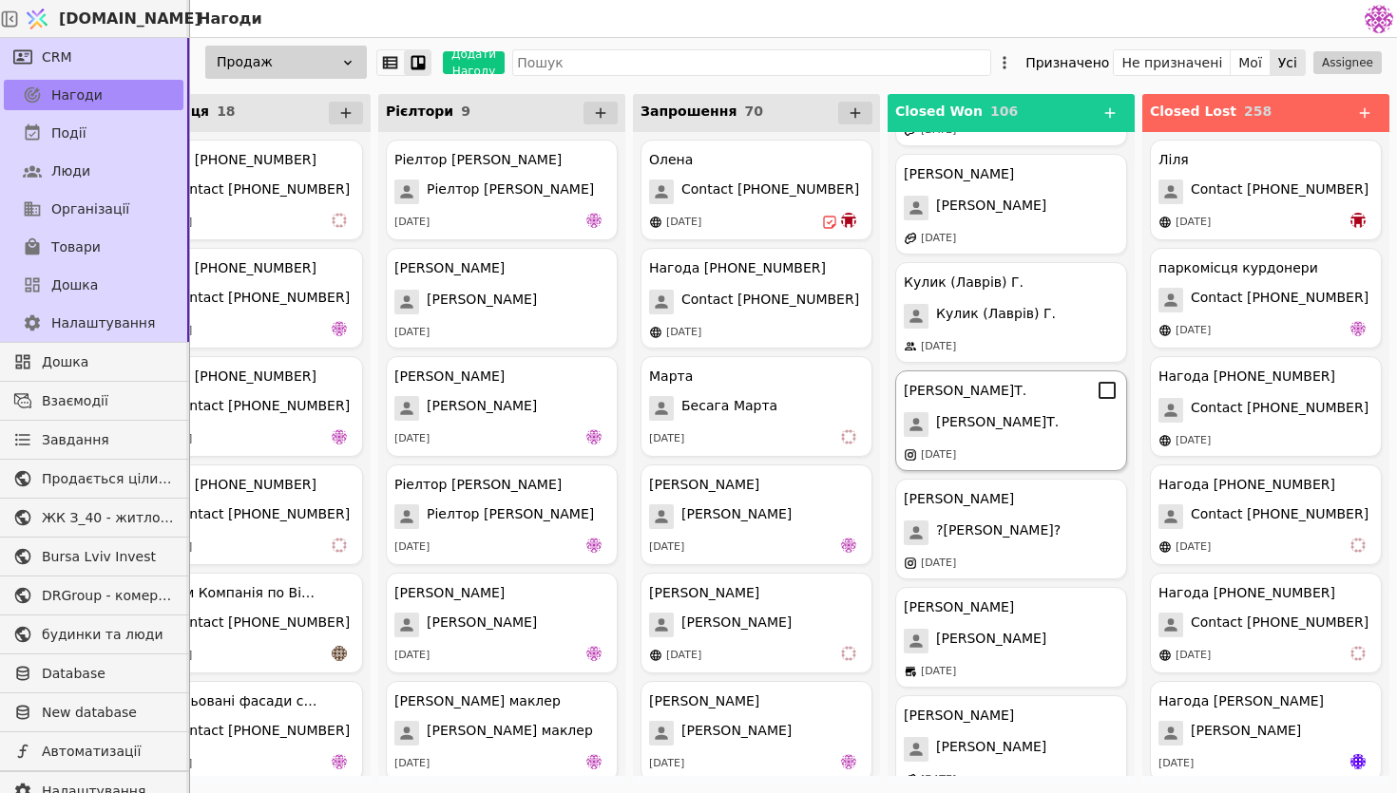
scroll to position [3445, 0]
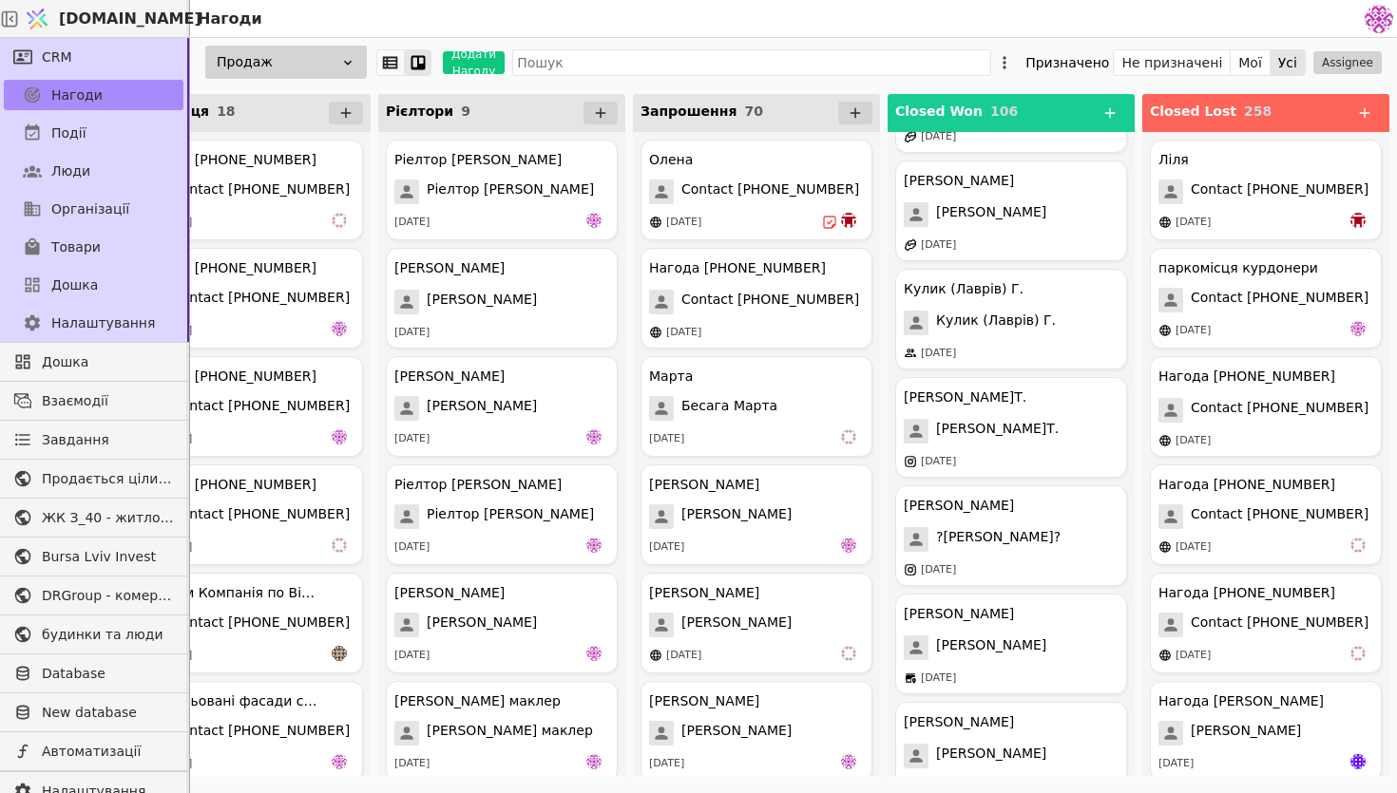
click at [263, 75] on div "Продаж" at bounding box center [286, 62] width 162 height 33
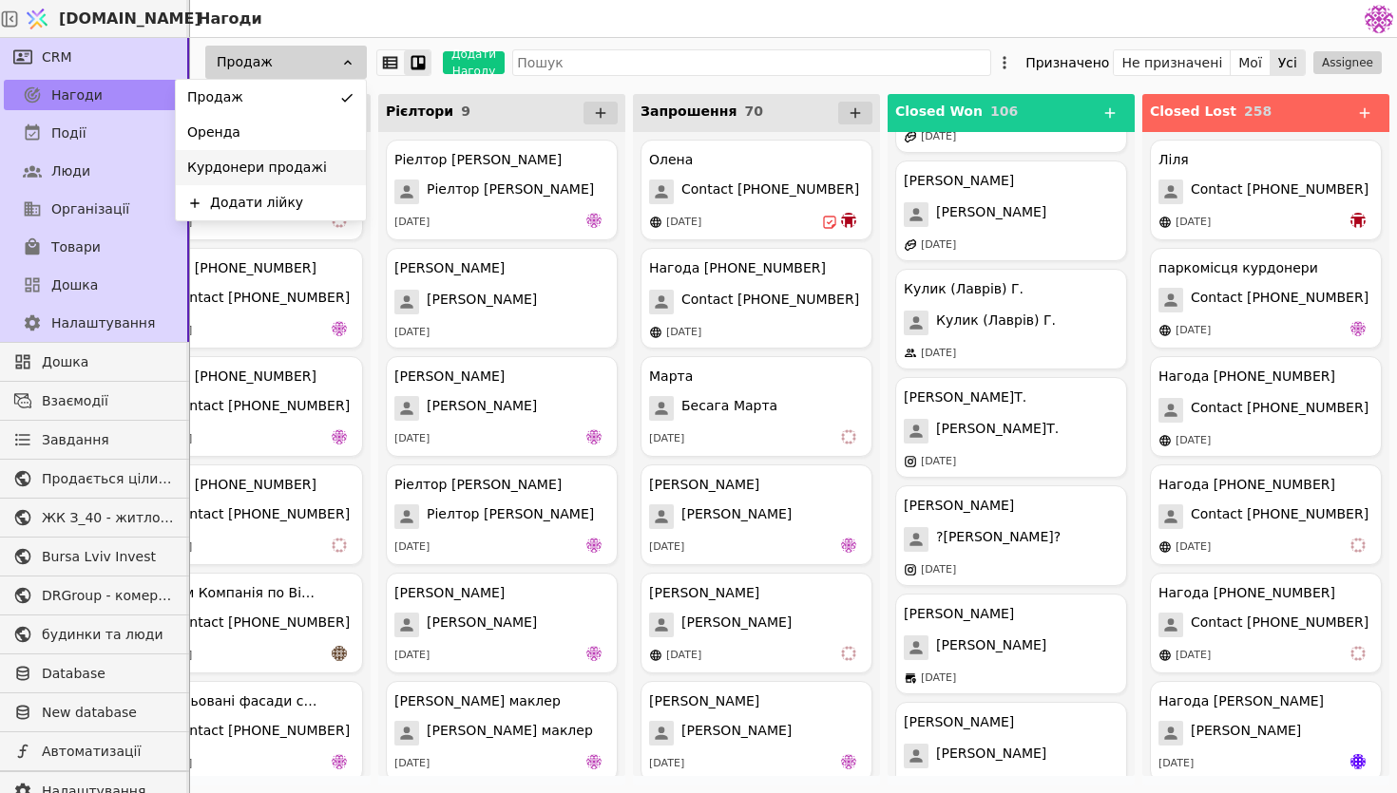
click at [279, 172] on span "Курдонери продажі" at bounding box center [257, 168] width 140 height 20
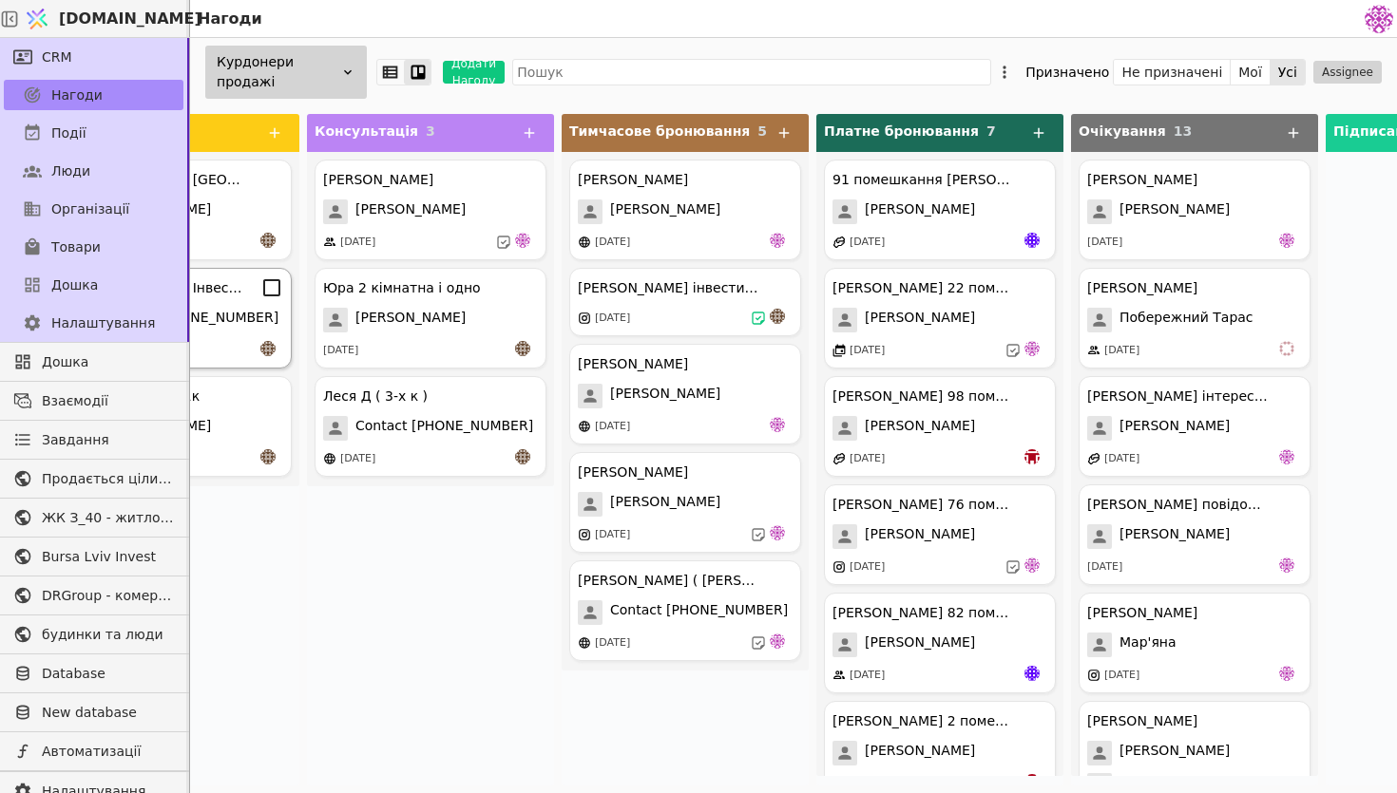
scroll to position [0, 388]
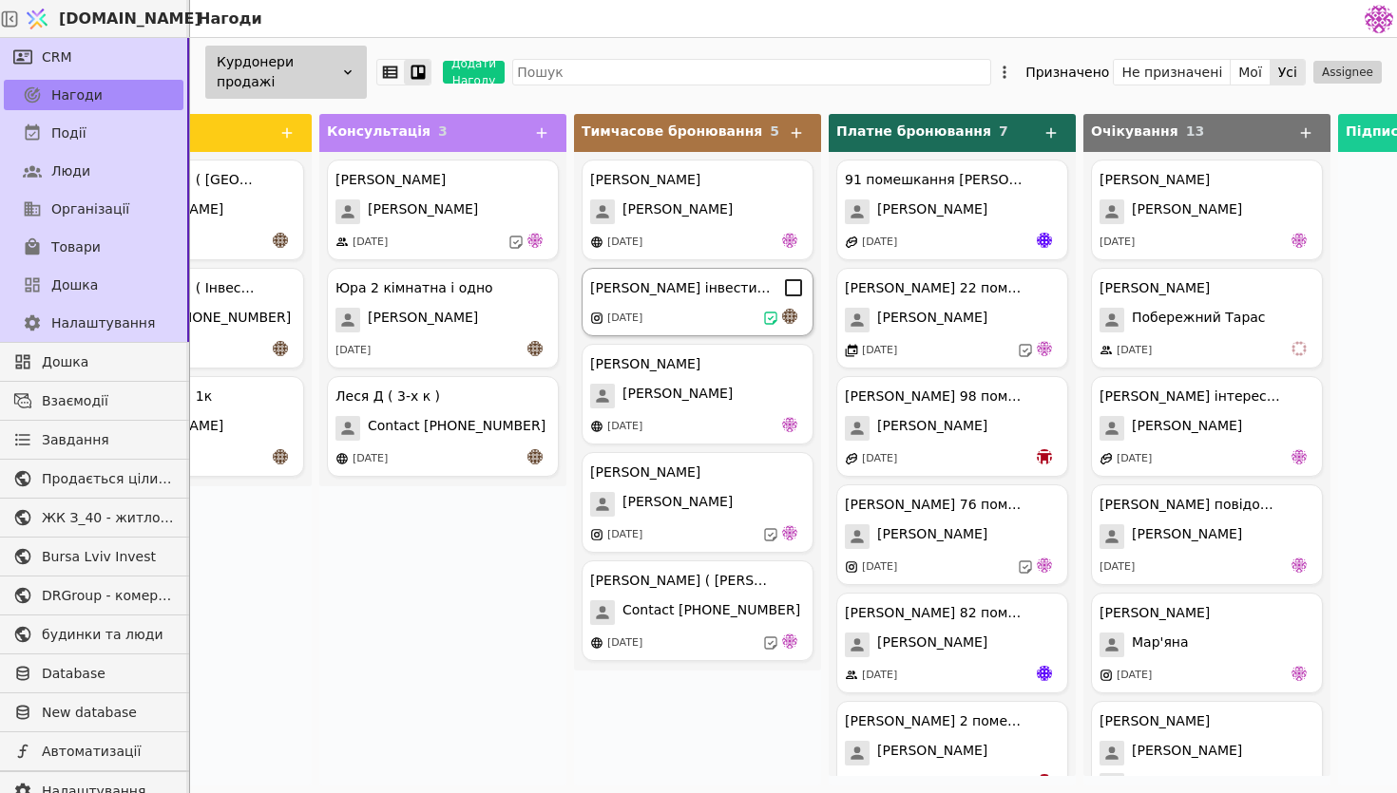
click at [727, 308] on div "[PERSON_NAME] інвестиція 1к - 36.6 [DATE]" at bounding box center [697, 302] width 232 height 68
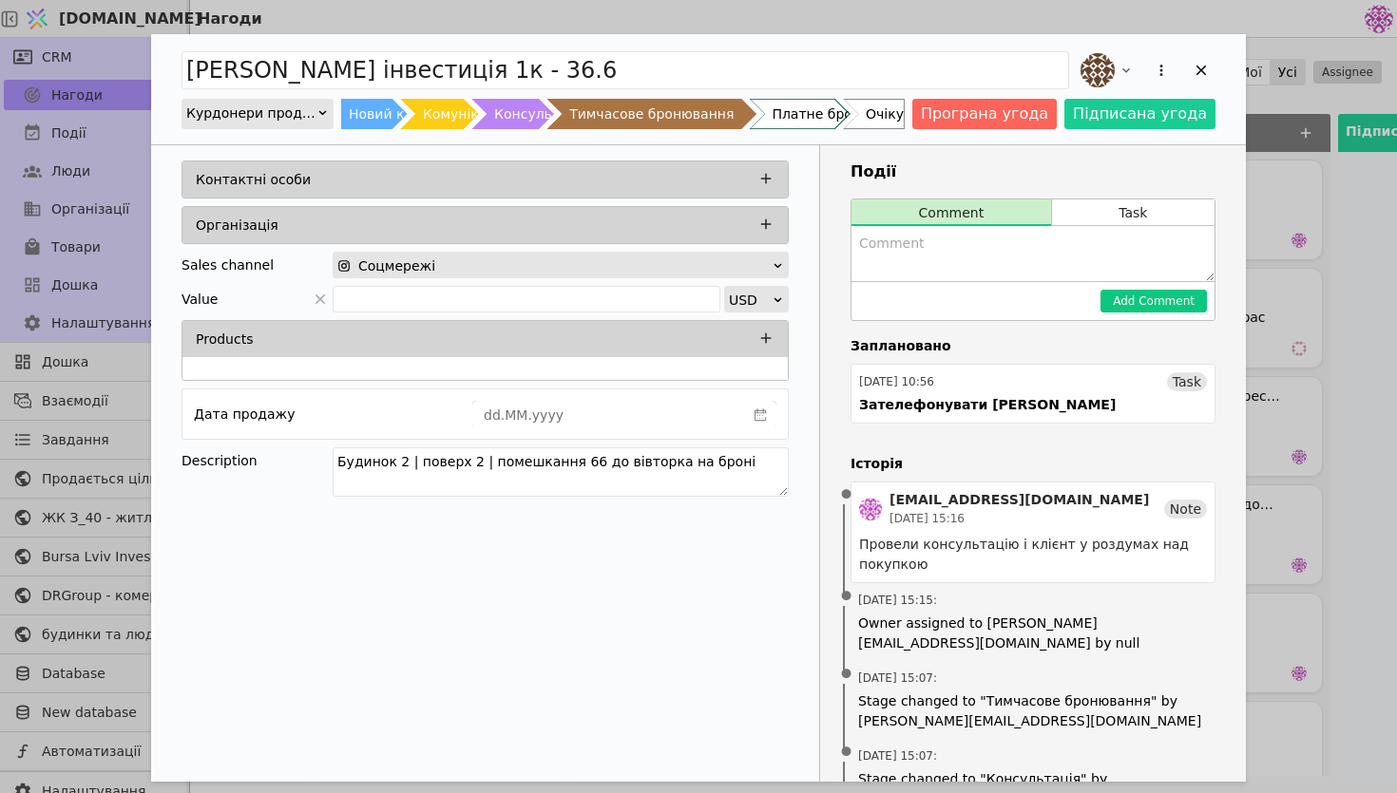
click at [1211, 55] on div "Add Opportunity" at bounding box center [1145, 70] width 139 height 42
click at [1203, 61] on div "Add Opportunity" at bounding box center [1201, 70] width 29 height 29
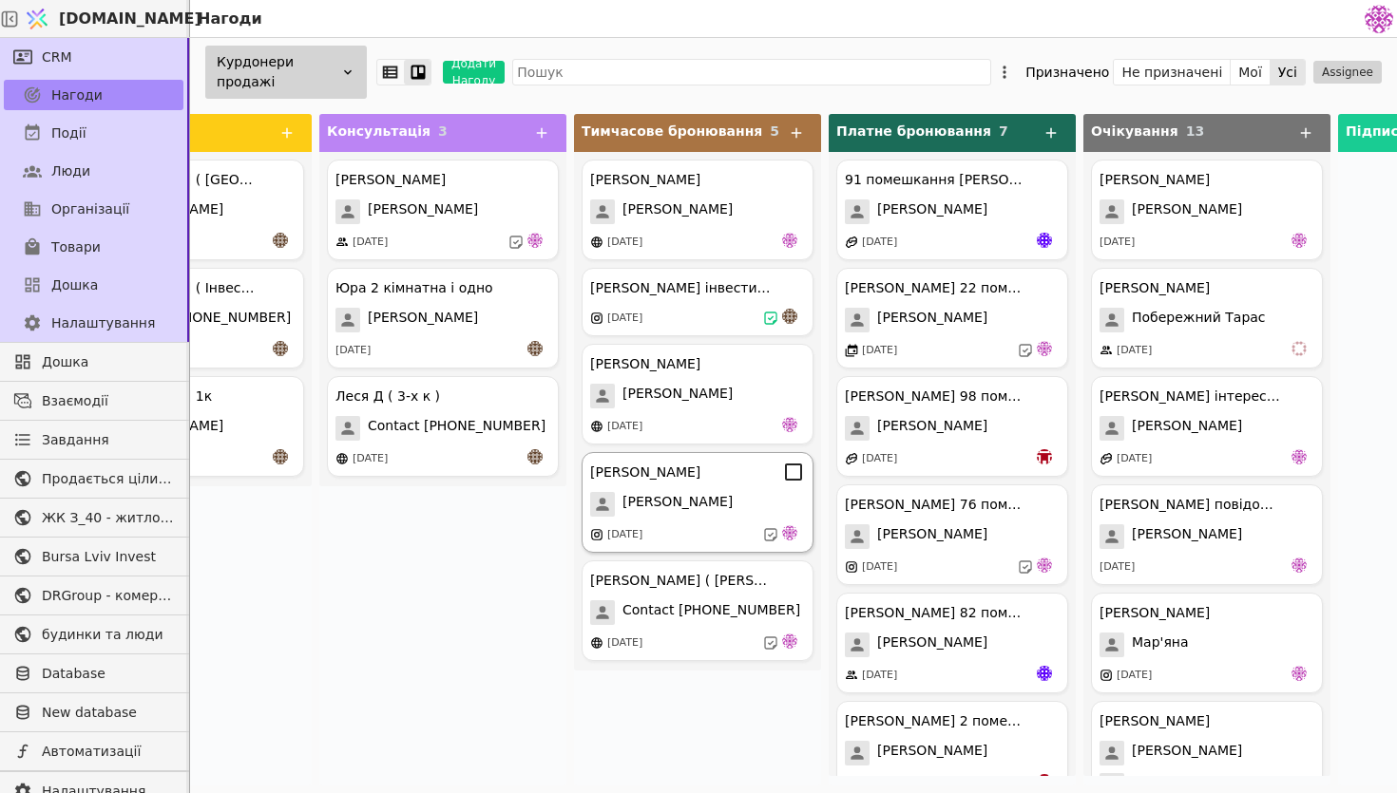
click at [684, 525] on div "[DATE]" at bounding box center [697, 534] width 215 height 19
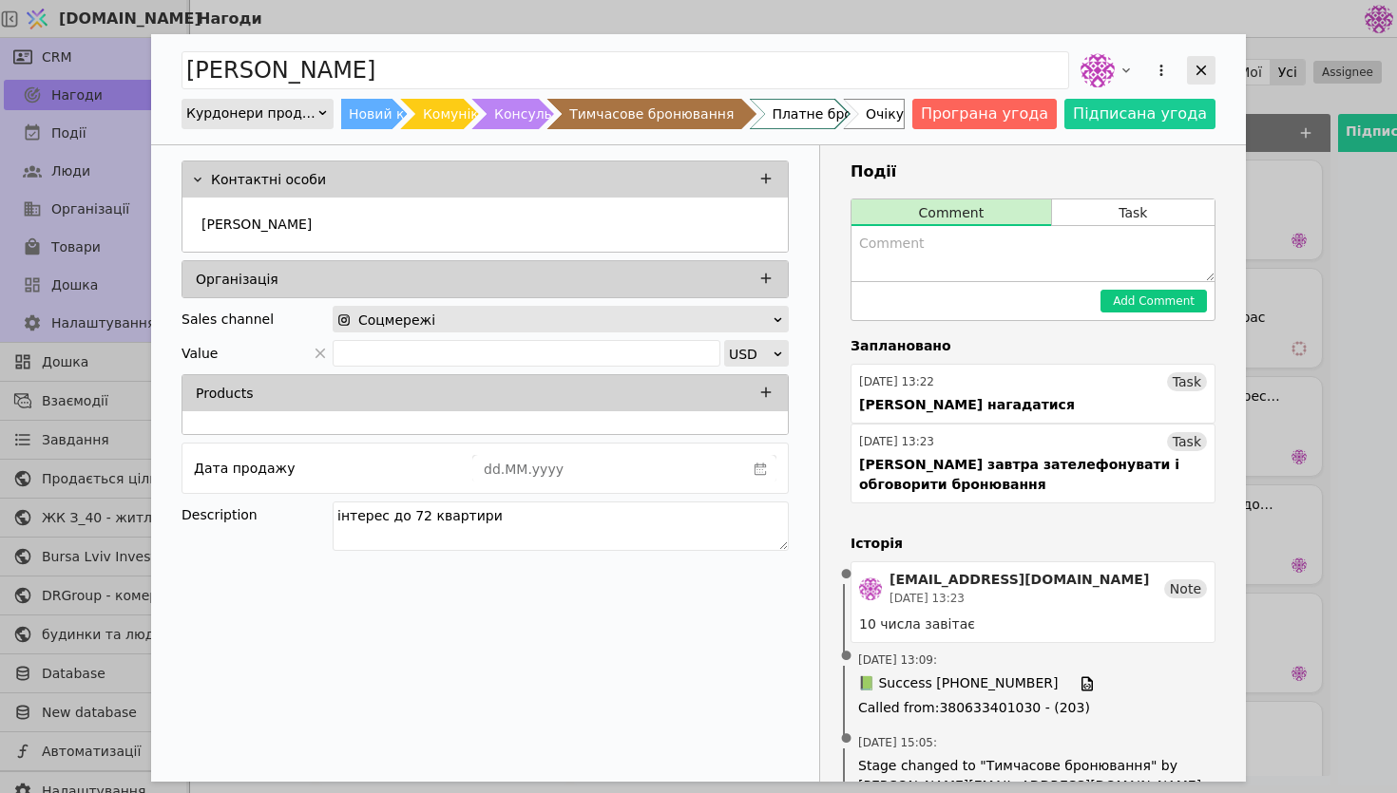
click at [1190, 67] on div "Add Opportunity" at bounding box center [1201, 70] width 29 height 29
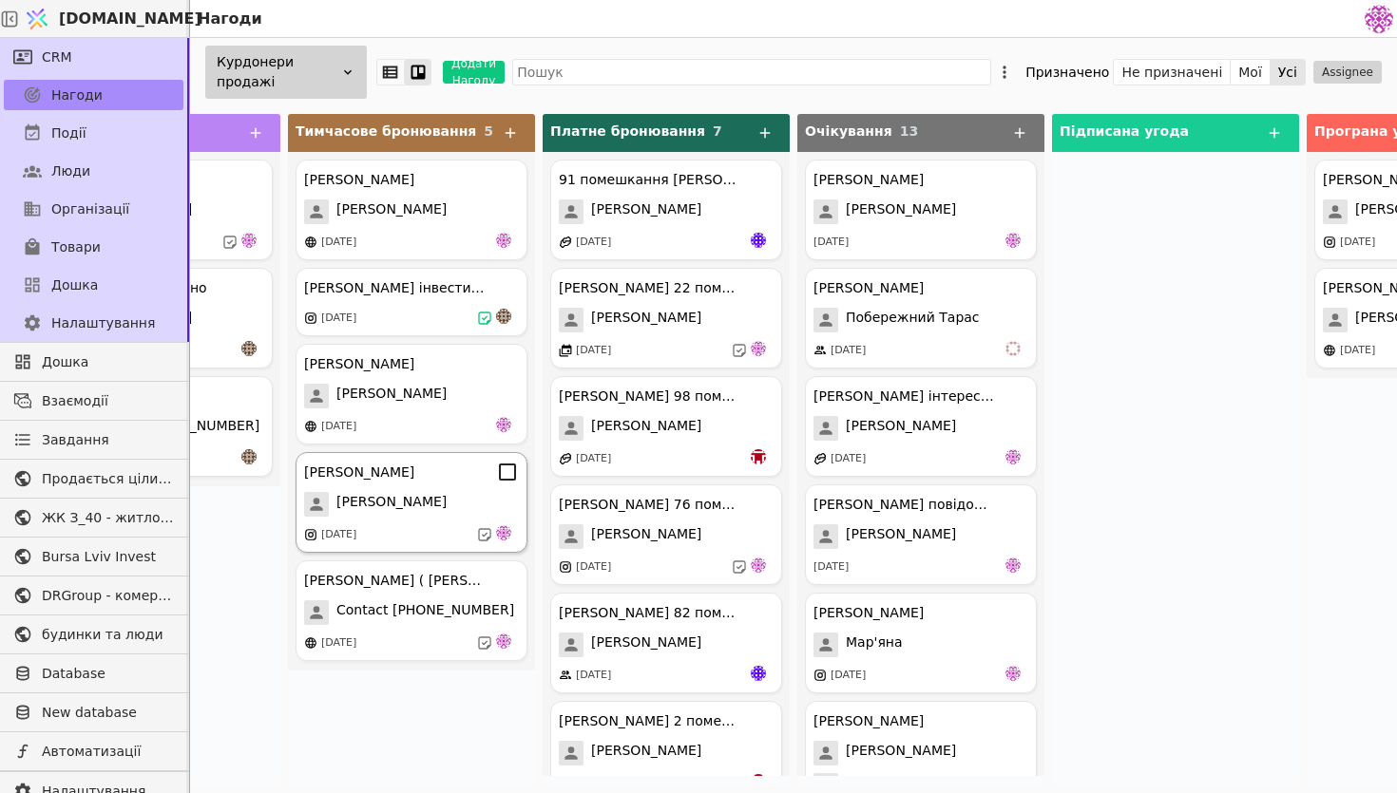
scroll to position [0, 838]
